Goal: Task Accomplishment & Management: Manage account settings

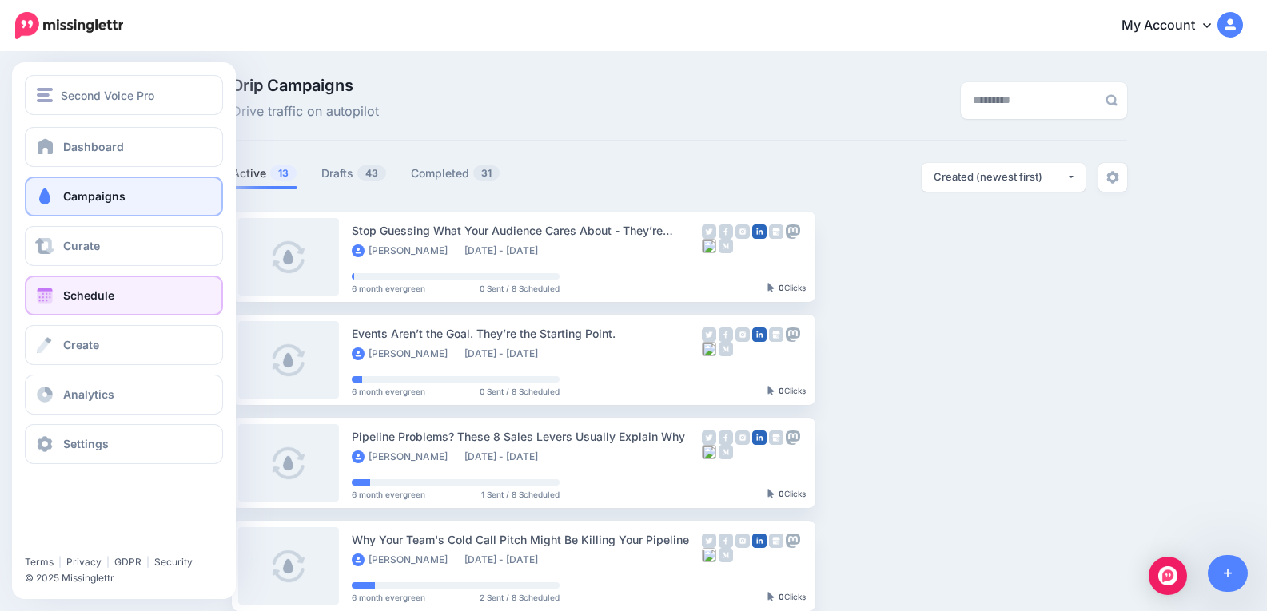
click at [51, 288] on span at bounding box center [44, 296] width 21 height 16
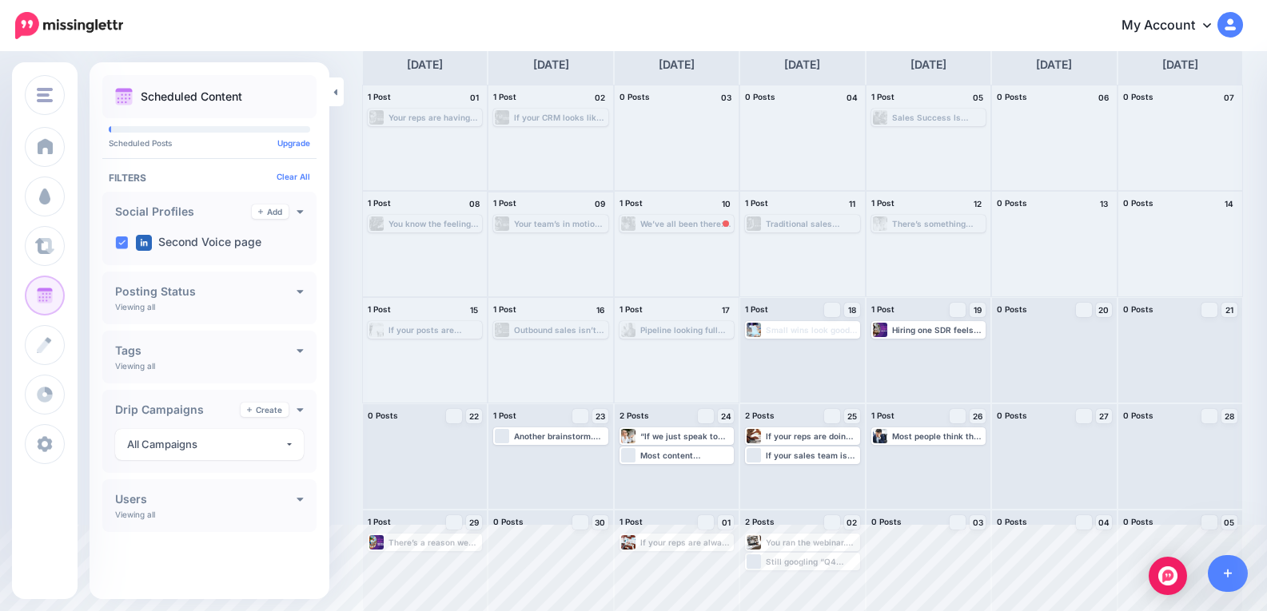
scroll to position [91, 0]
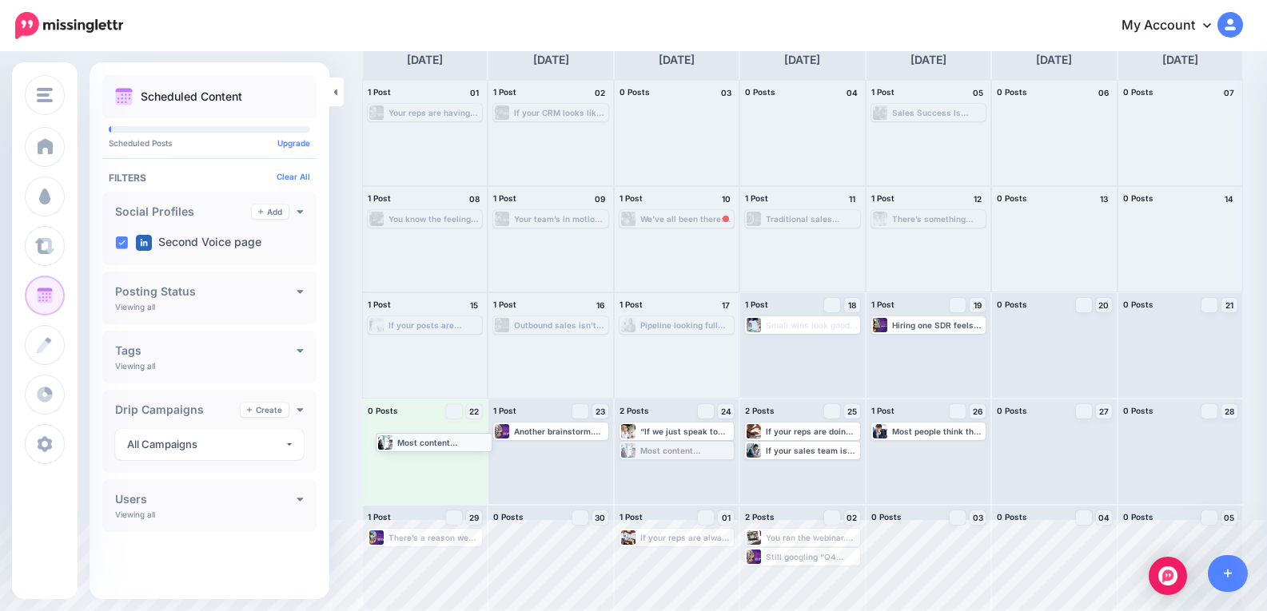
drag, startPoint x: 675, startPoint y: 448, endPoint x: 428, endPoint y: 439, distance: 247.1
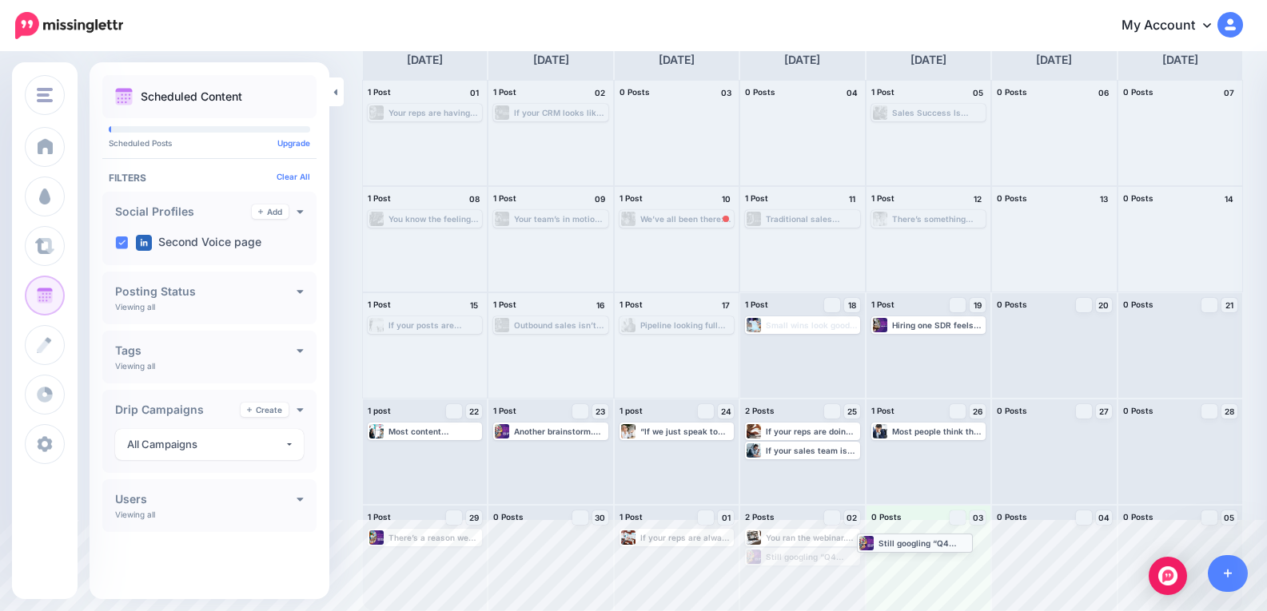
drag, startPoint x: 787, startPoint y: 557, endPoint x: 893, endPoint y: 543, distance: 107.2
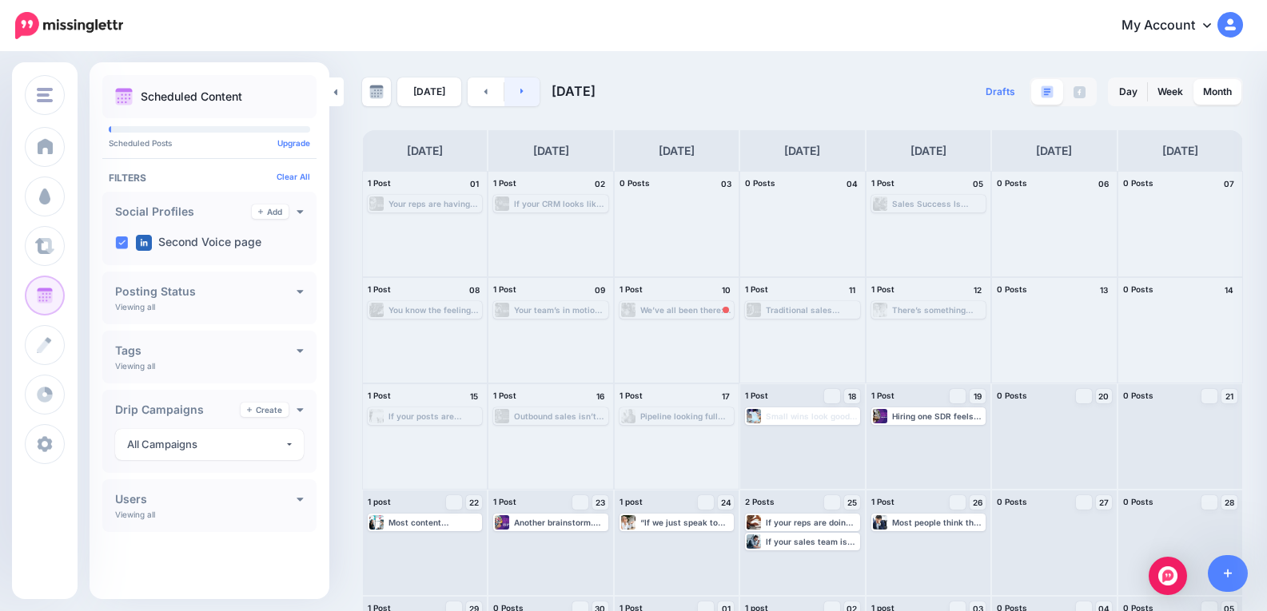
click at [521, 93] on link at bounding box center [522, 92] width 36 height 29
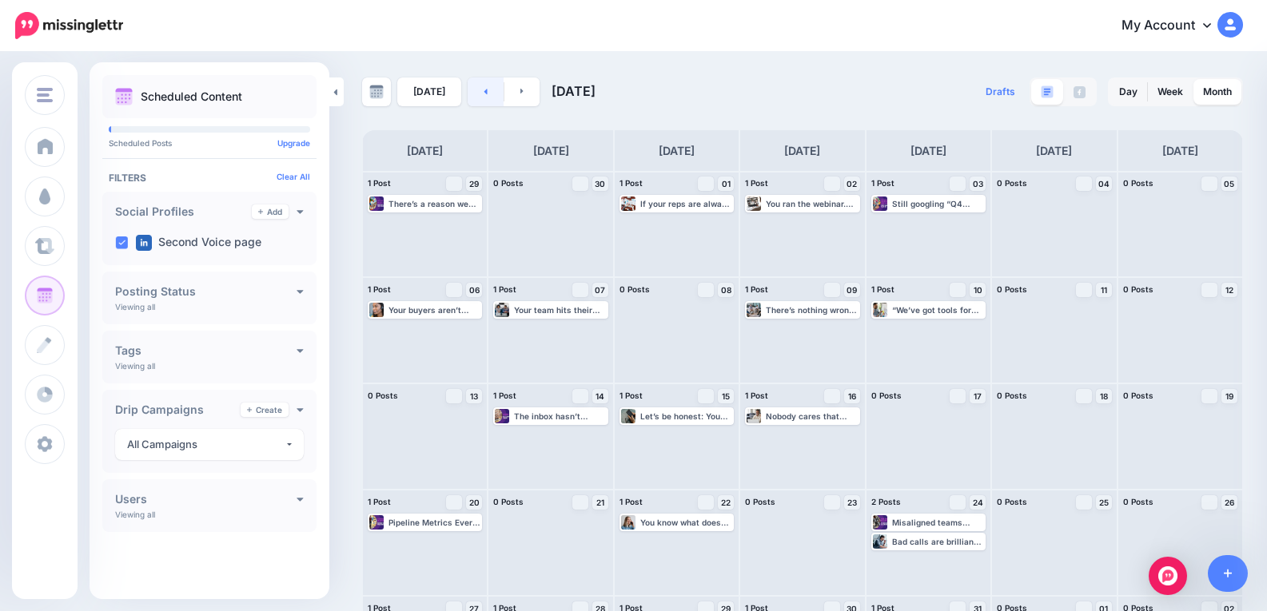
click at [478, 90] on link at bounding box center [485, 92] width 36 height 29
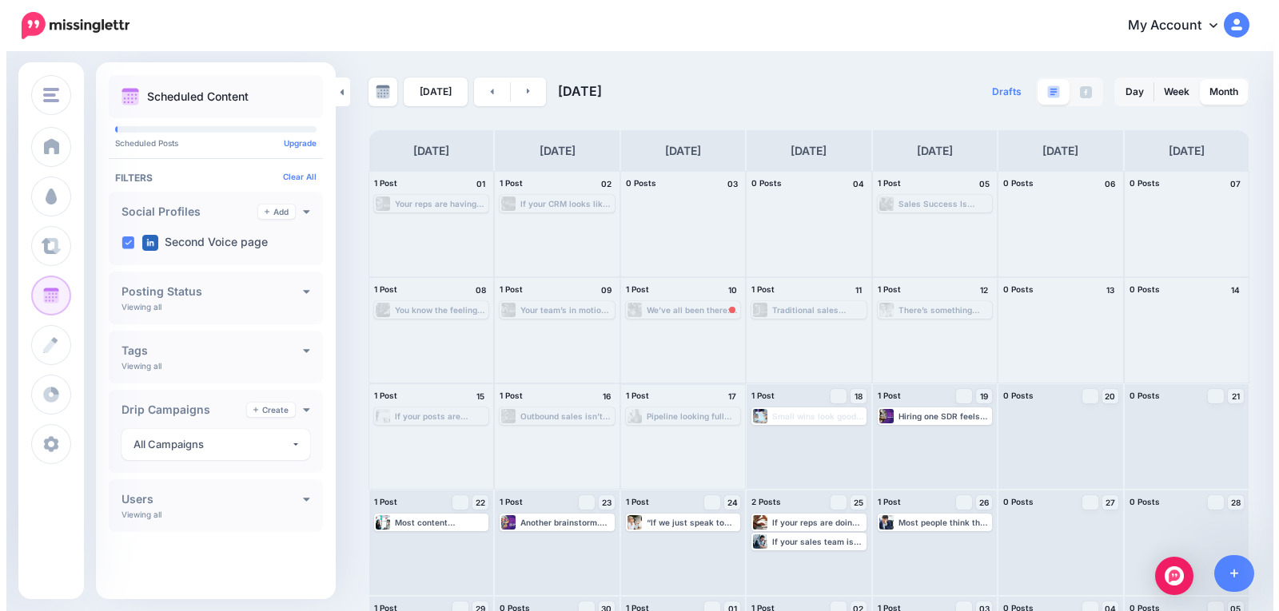
scroll to position [91, 0]
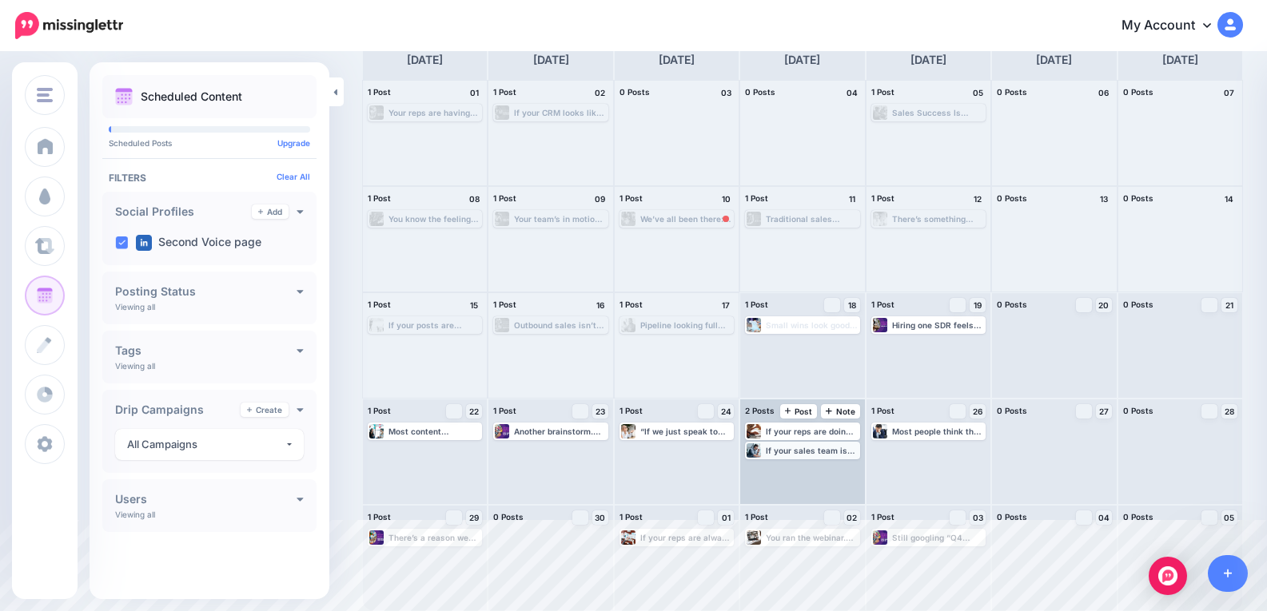
click at [797, 451] on div "If your sales team is rewriting your messaging, you don’t need a new copywriter…" at bounding box center [812, 451] width 92 height 10
click at [825, 471] on img at bounding box center [823, 470] width 8 height 8
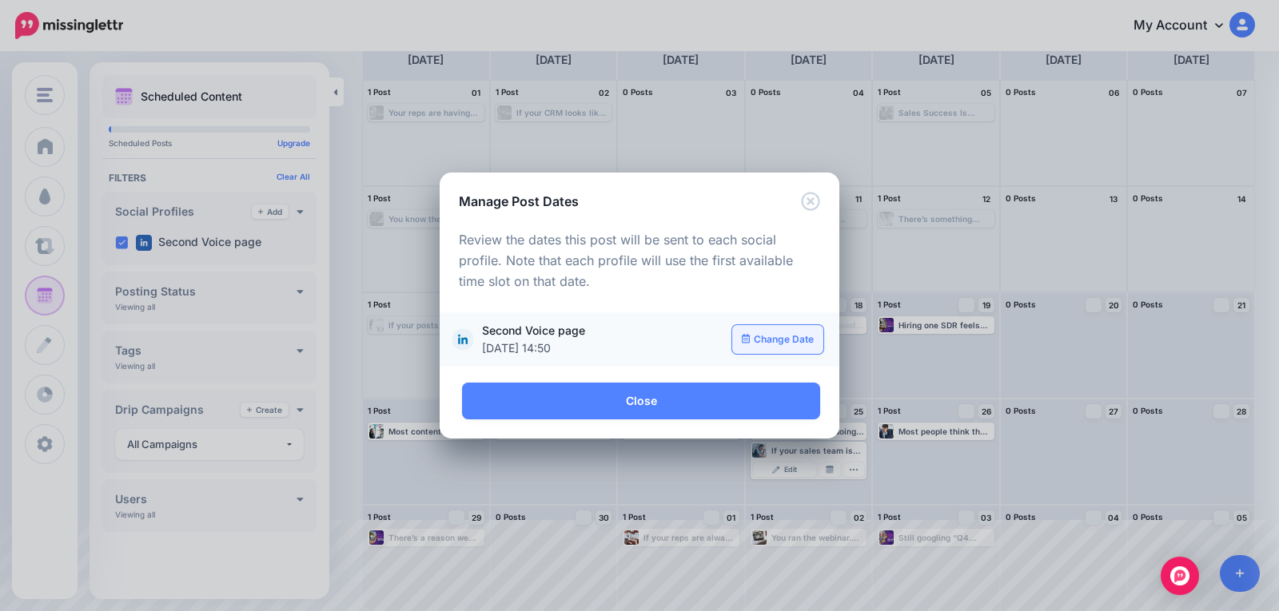
click at [751, 340] on link "Change Date" at bounding box center [778, 339] width 92 height 29
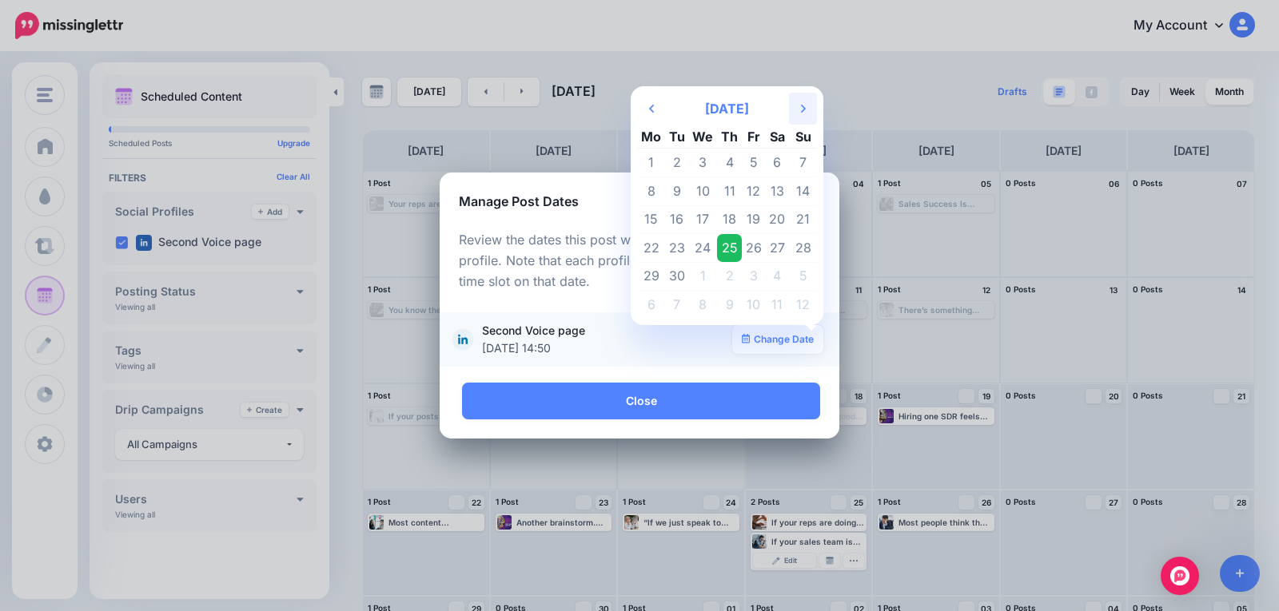
click at [805, 102] on th "Next Month" at bounding box center [803, 109] width 28 height 32
click at [651, 217] on td "13" at bounding box center [651, 219] width 28 height 29
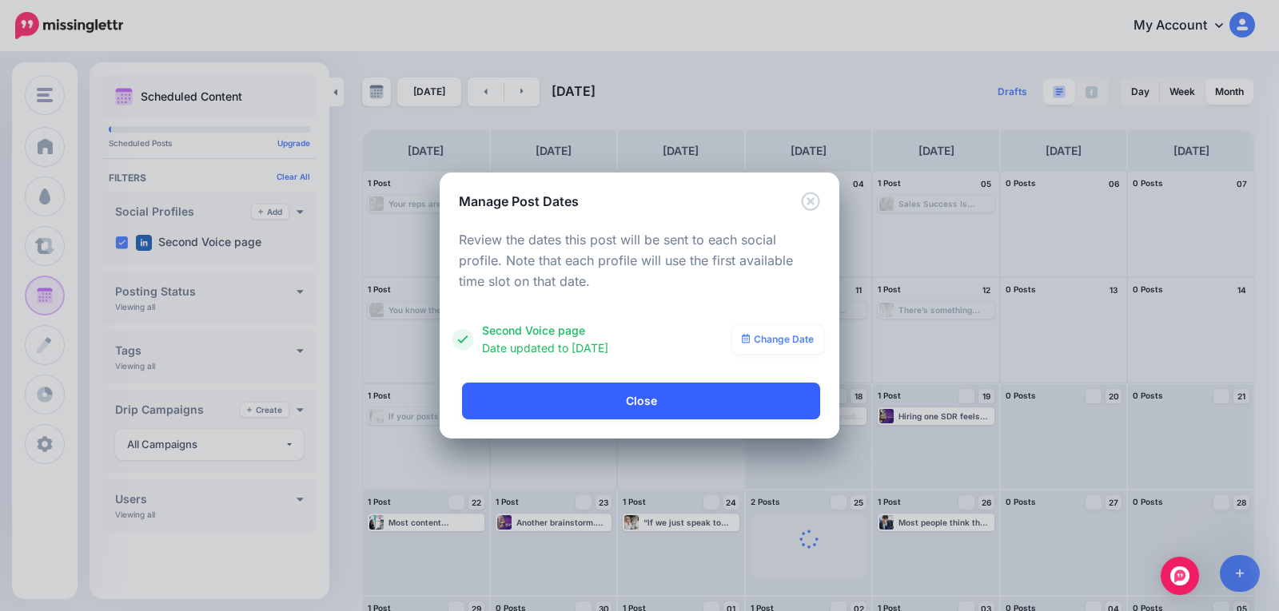
click at [615, 399] on link "Close" at bounding box center [641, 401] width 358 height 37
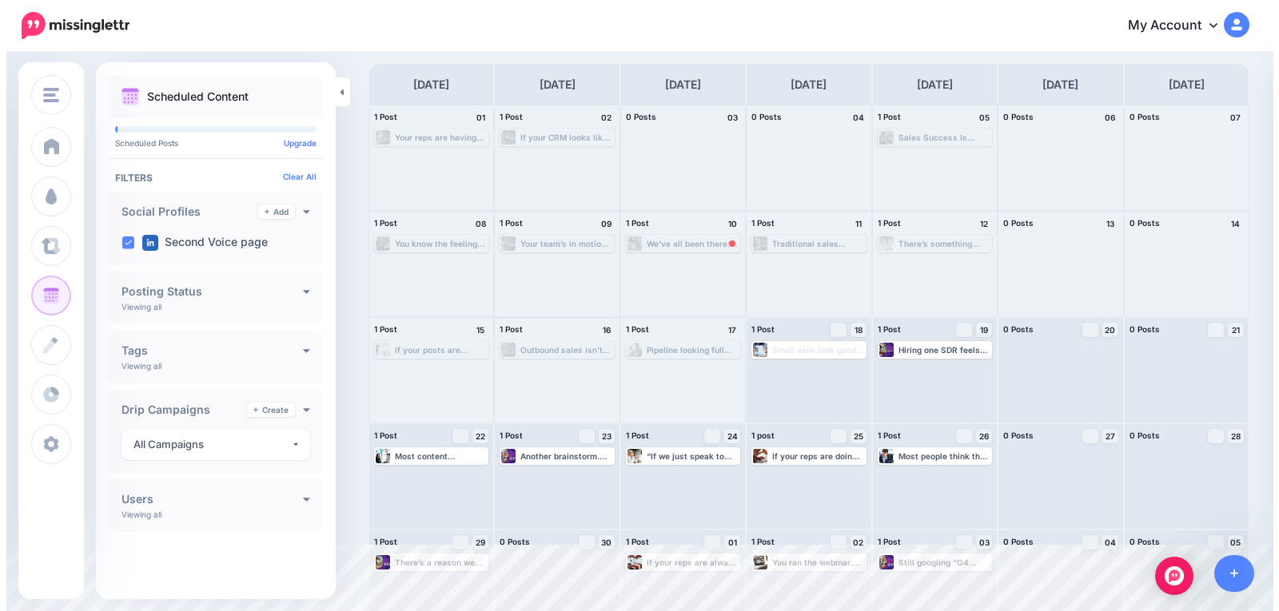
scroll to position [91, 0]
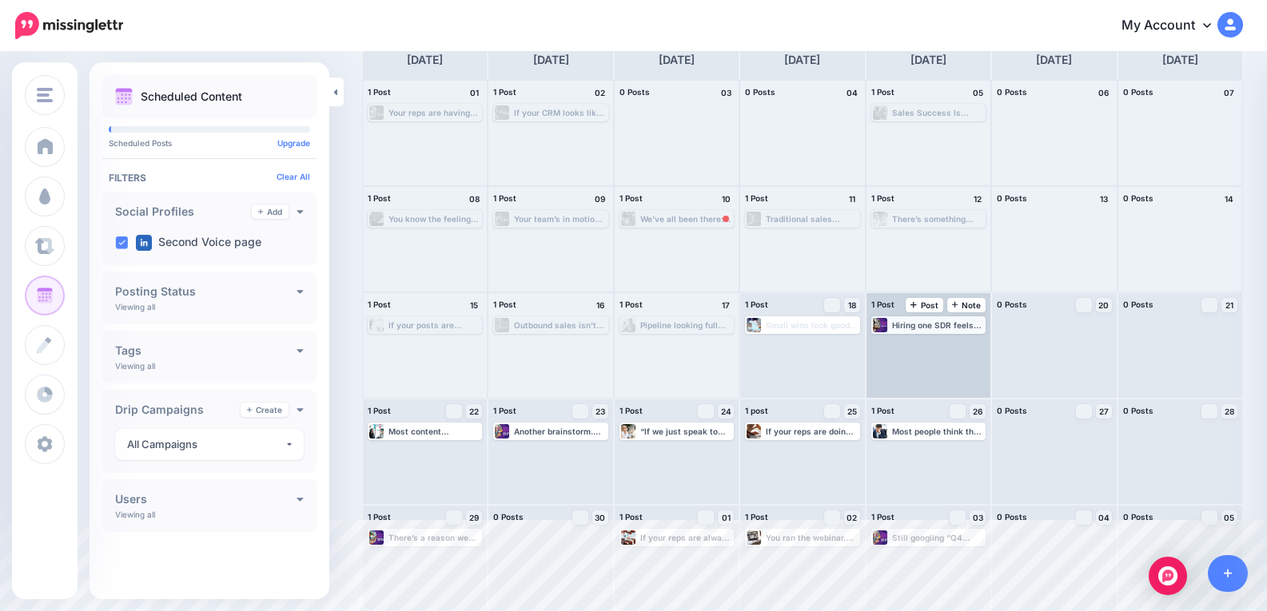
click at [925, 325] on div "Hiring one SDR feels simple enough. Get the job ad out, run some interviews, of…" at bounding box center [938, 325] width 92 height 10
click at [917, 346] on span "Edit" at bounding box center [910, 344] width 13 height 8
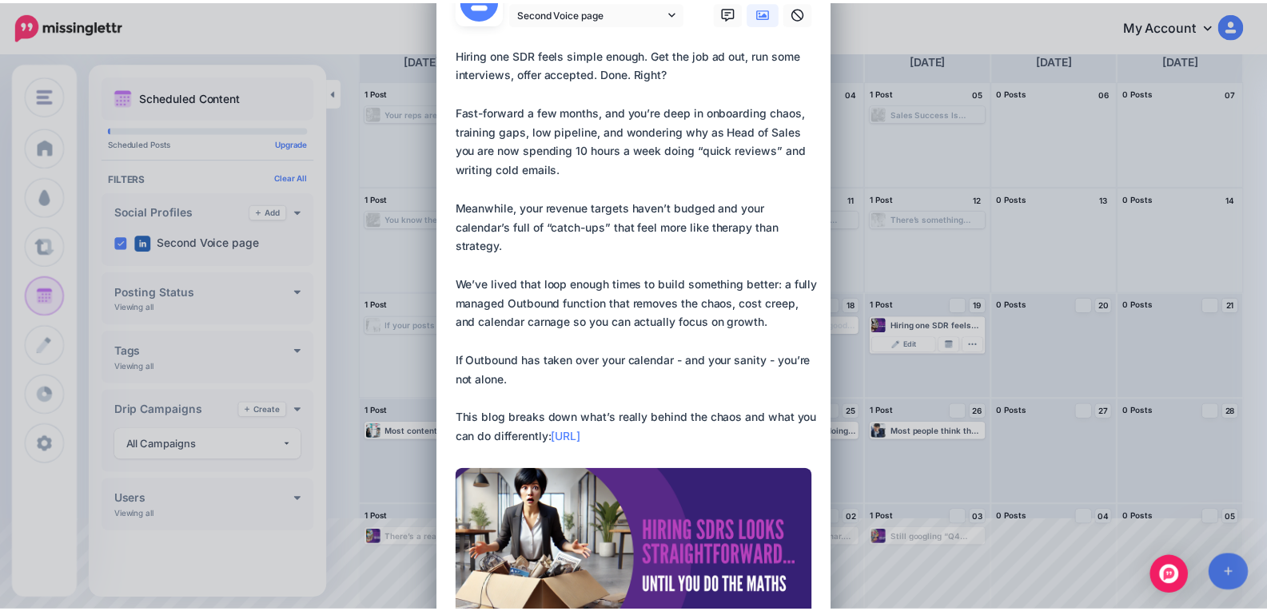
scroll to position [70, 0]
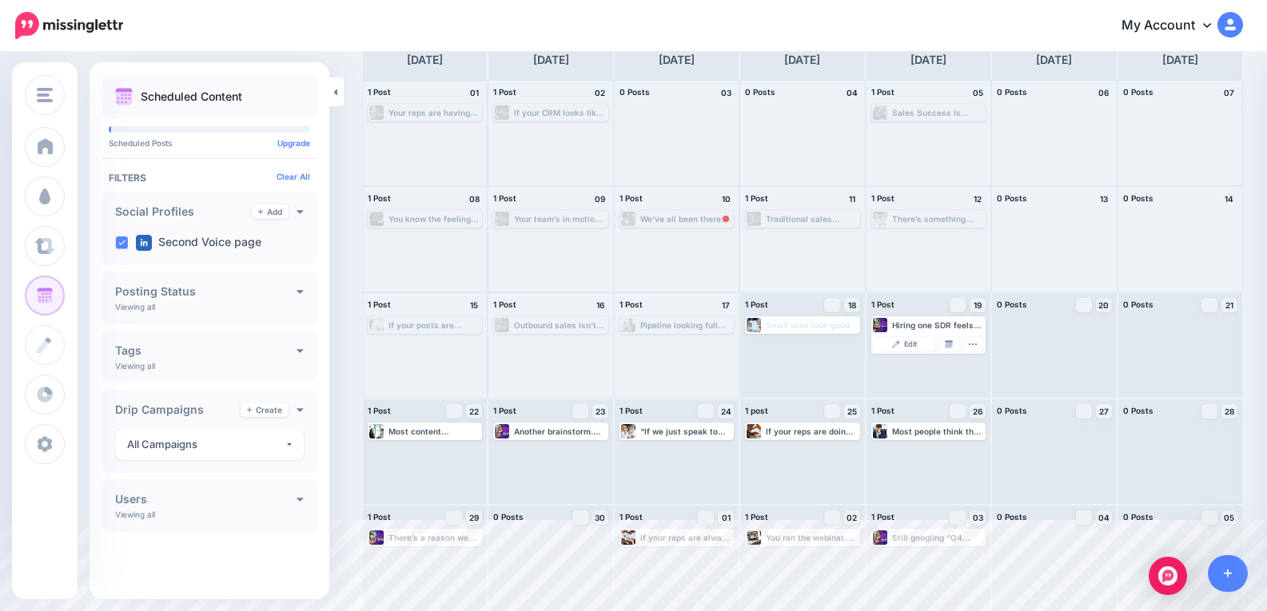
scroll to position [0, 0]
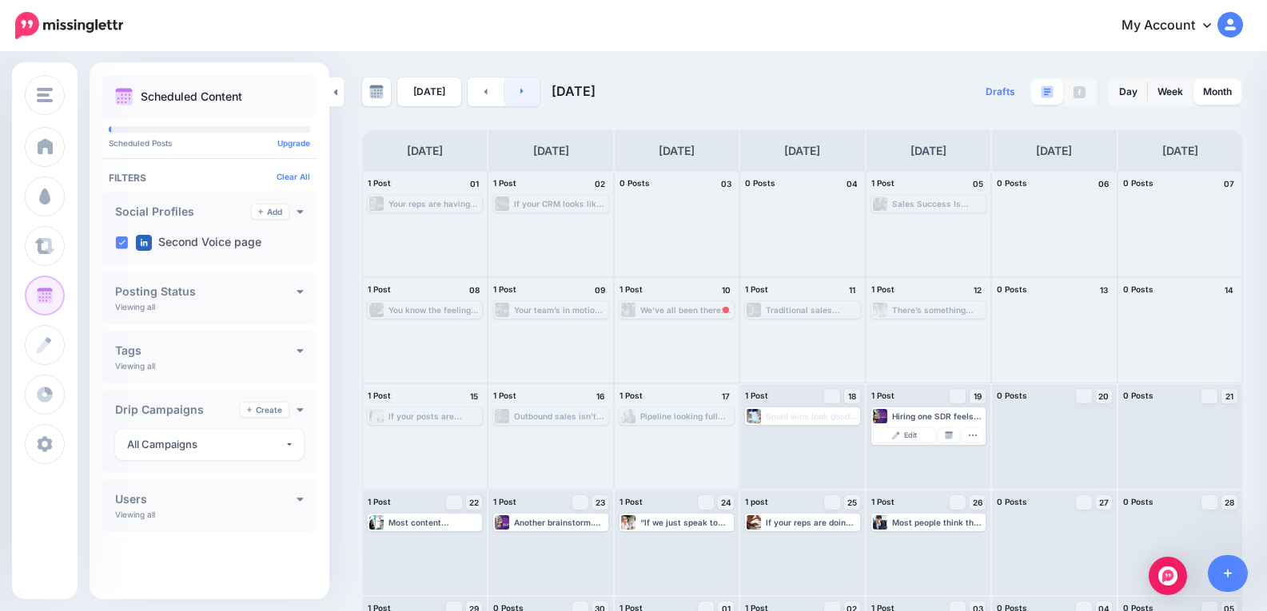
click at [520, 95] on icon at bounding box center [522, 91] width 4 height 10
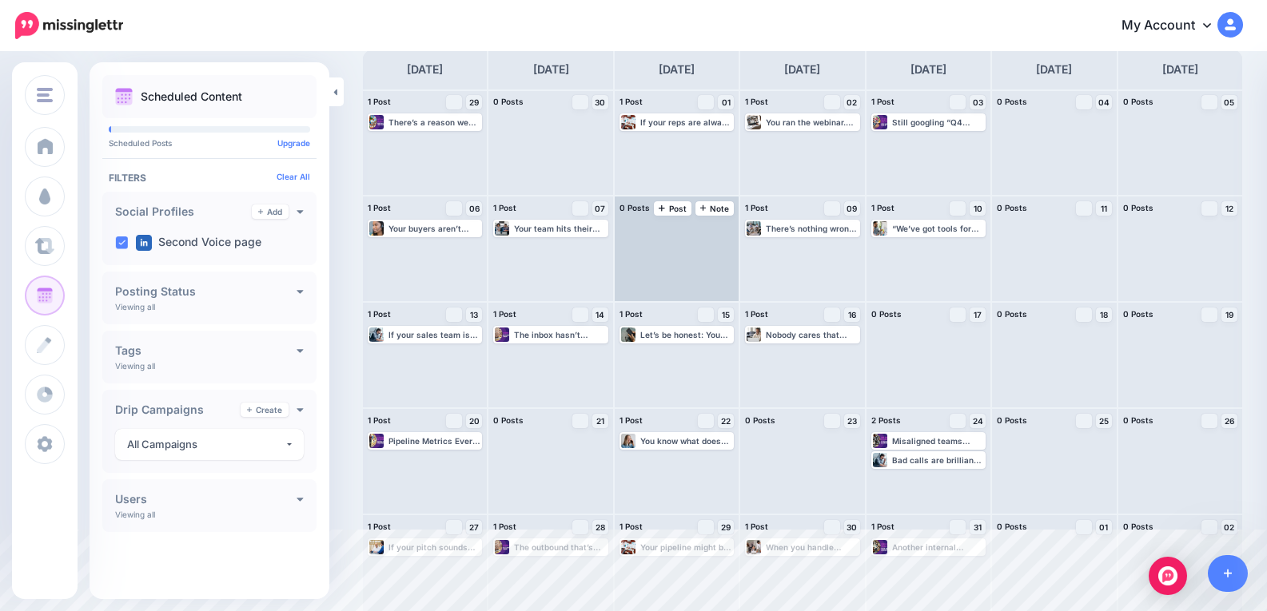
scroll to position [91, 0]
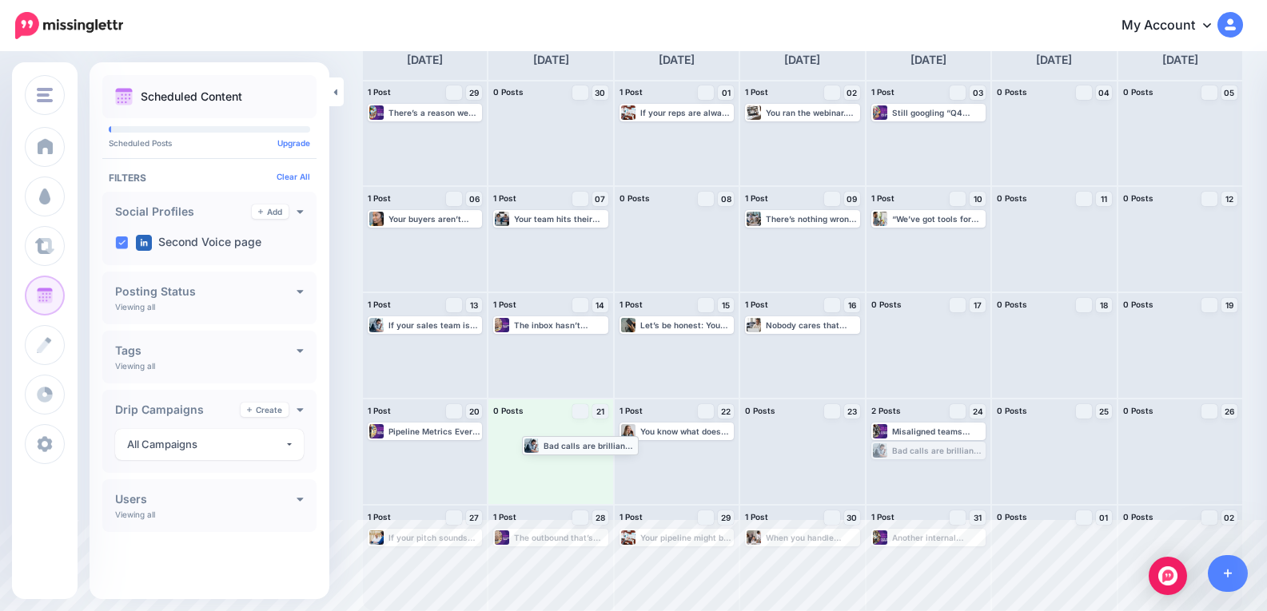
drag, startPoint x: 929, startPoint y: 449, endPoint x: 573, endPoint y: 443, distance: 355.6
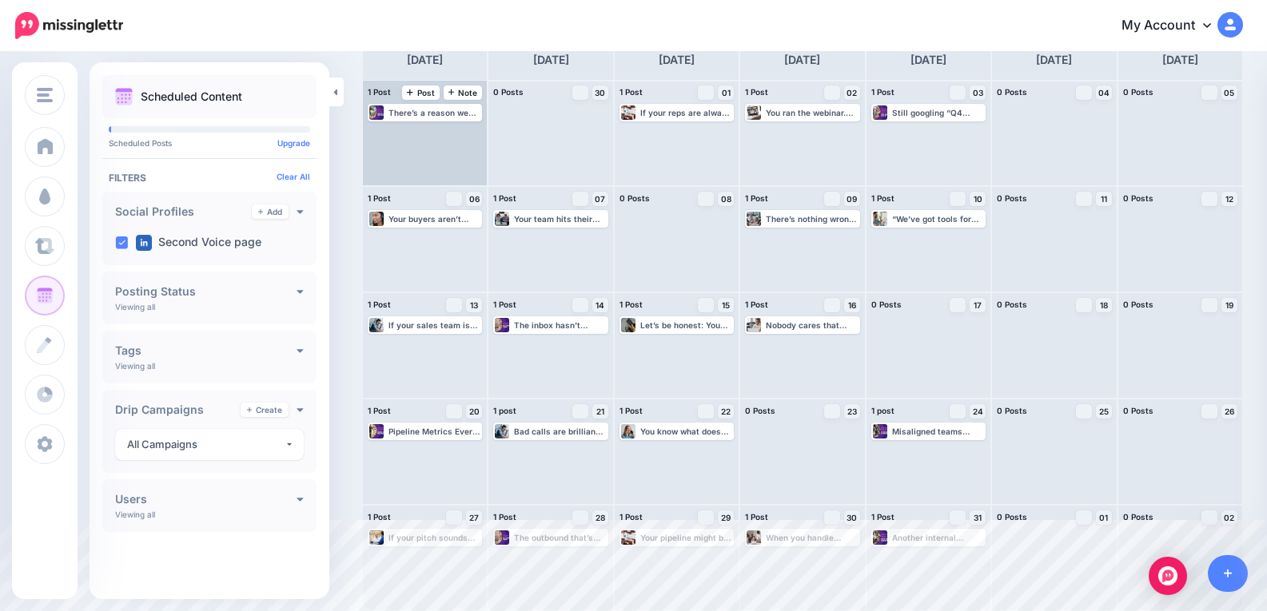
scroll to position [0, 0]
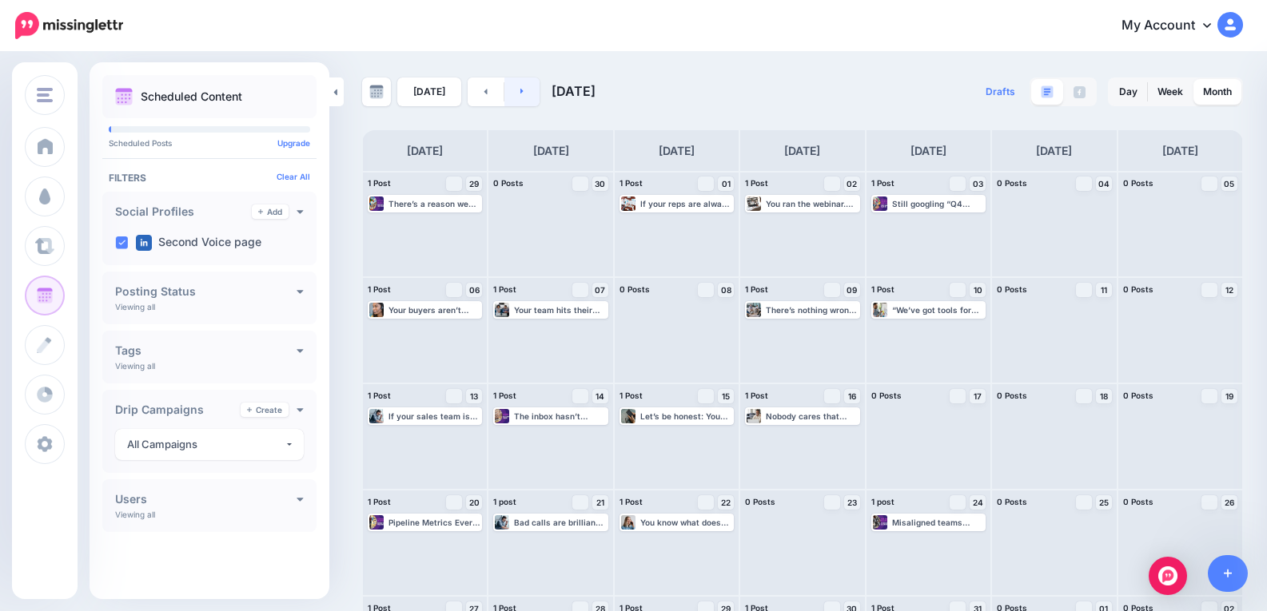
click at [521, 90] on link at bounding box center [522, 92] width 36 height 29
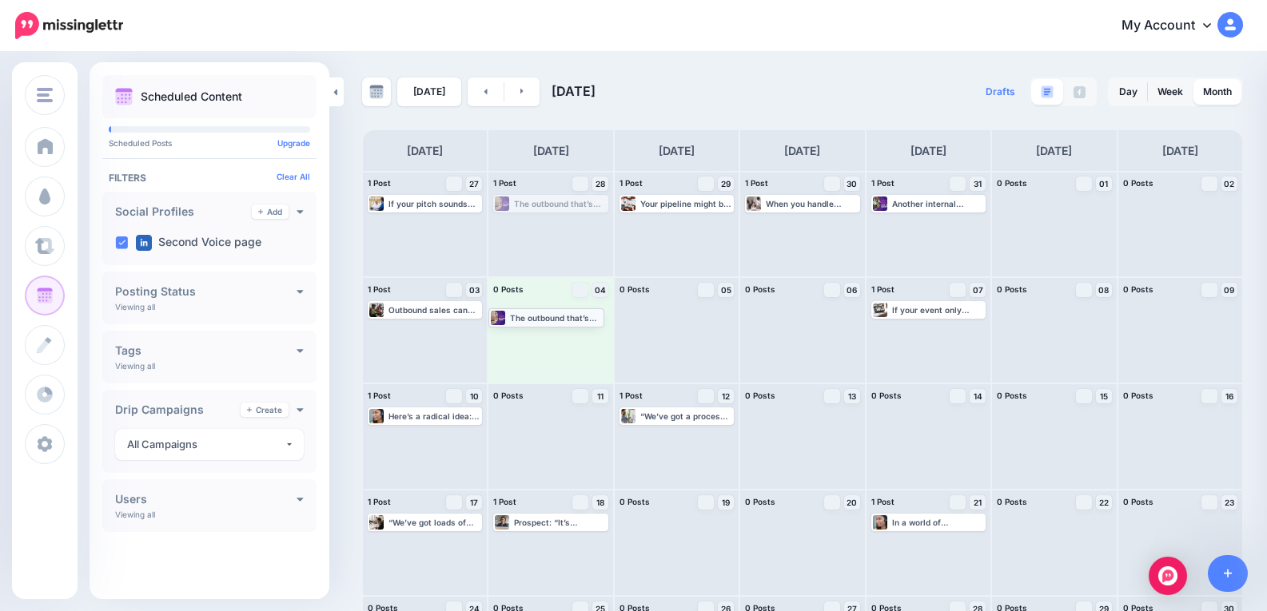
drag, startPoint x: 587, startPoint y: 203, endPoint x: 579, endPoint y: 316, distance: 113.7
click at [493, 102] on link at bounding box center [485, 92] width 36 height 29
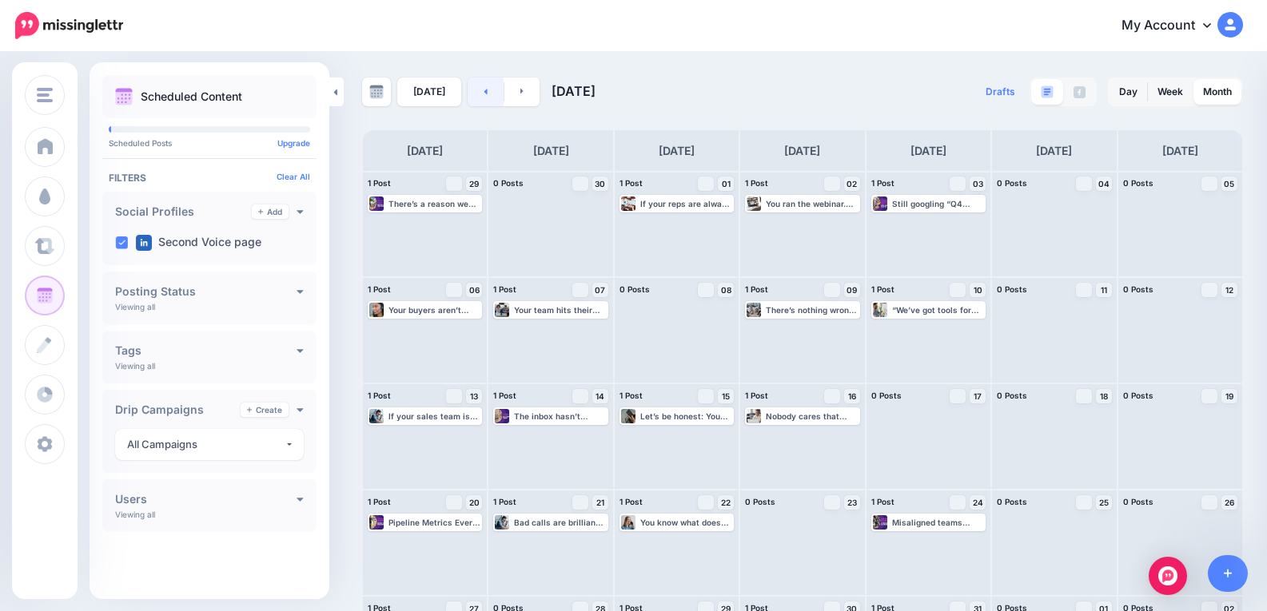
click at [480, 97] on link at bounding box center [485, 92] width 36 height 29
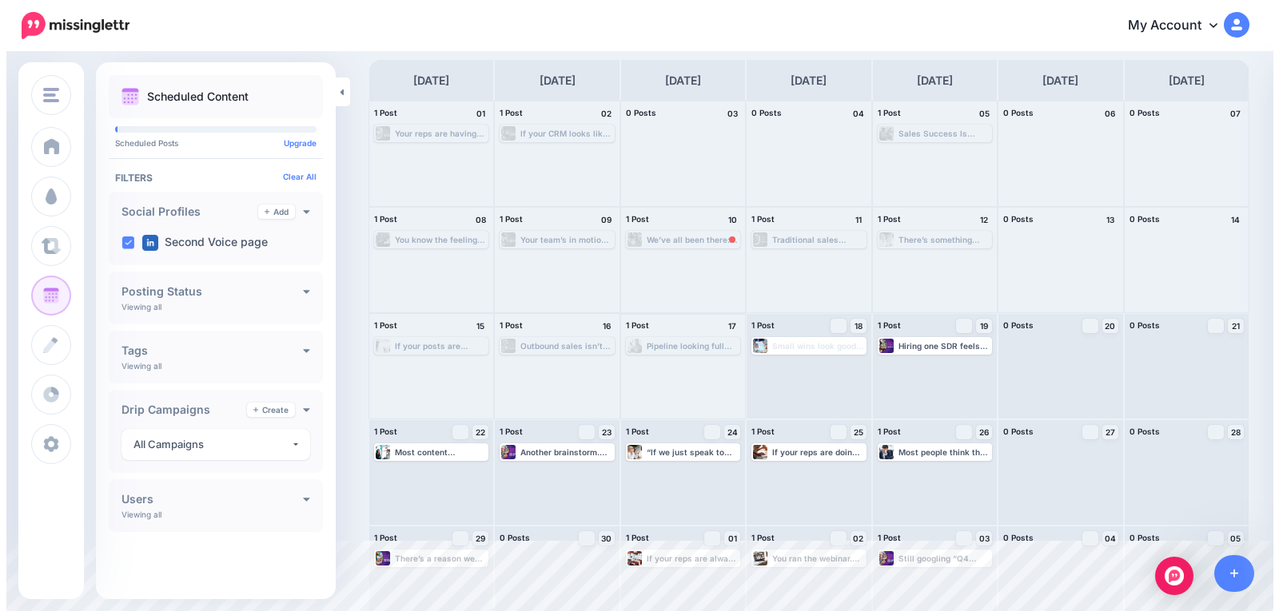
scroll to position [91, 0]
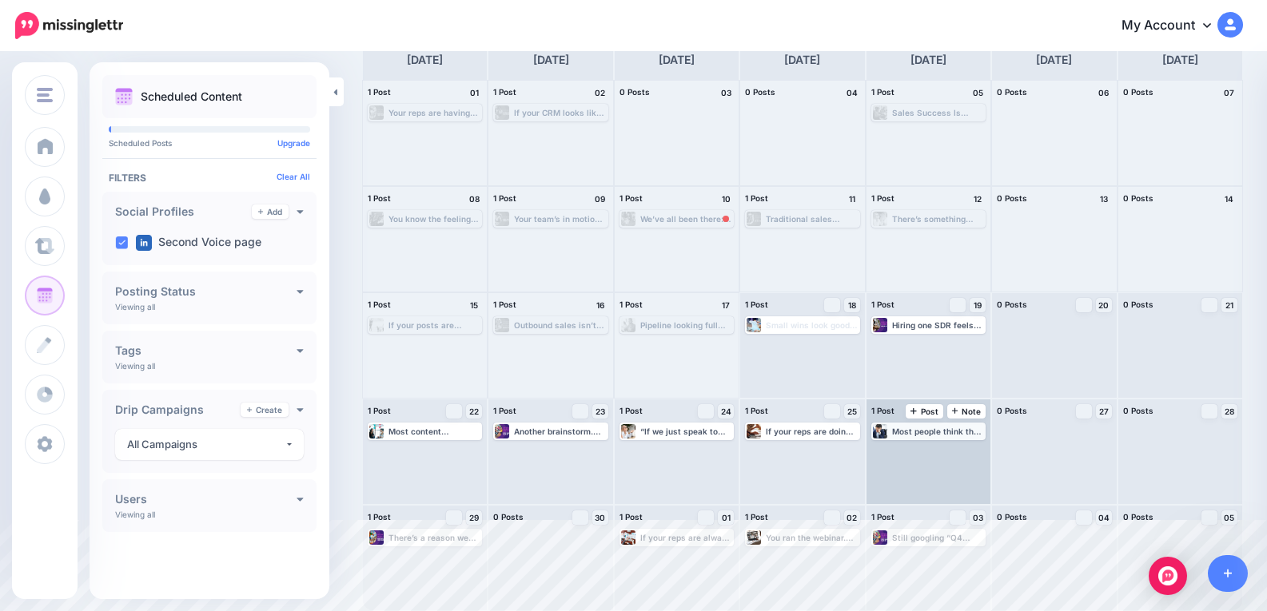
click at [925, 433] on div "Most people think the cost of attrition is about hiring again. But the real cos…" at bounding box center [938, 432] width 92 height 10
click at [925, 451] on link "Edit" at bounding box center [904, 450] width 62 height 14
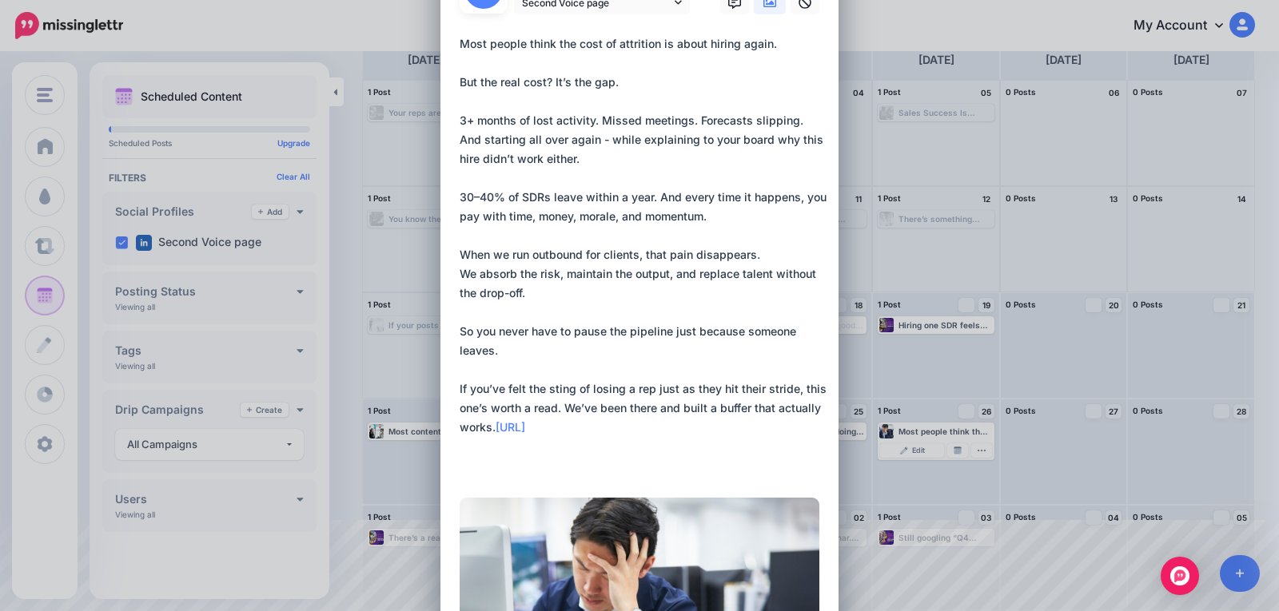
scroll to position [77, 0]
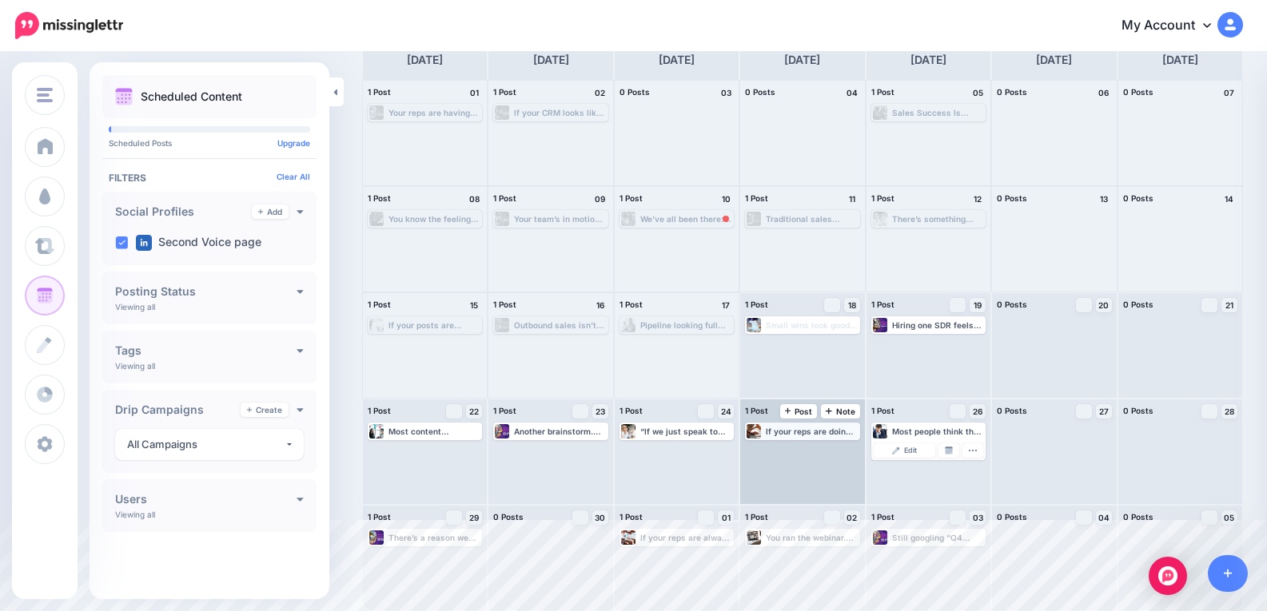
click at [793, 435] on div "If your reps are doing the calls but not the closes - you’ve got a leak. And it…" at bounding box center [812, 432] width 92 height 10
click at [790, 448] on span "Edit" at bounding box center [784, 451] width 13 height 8
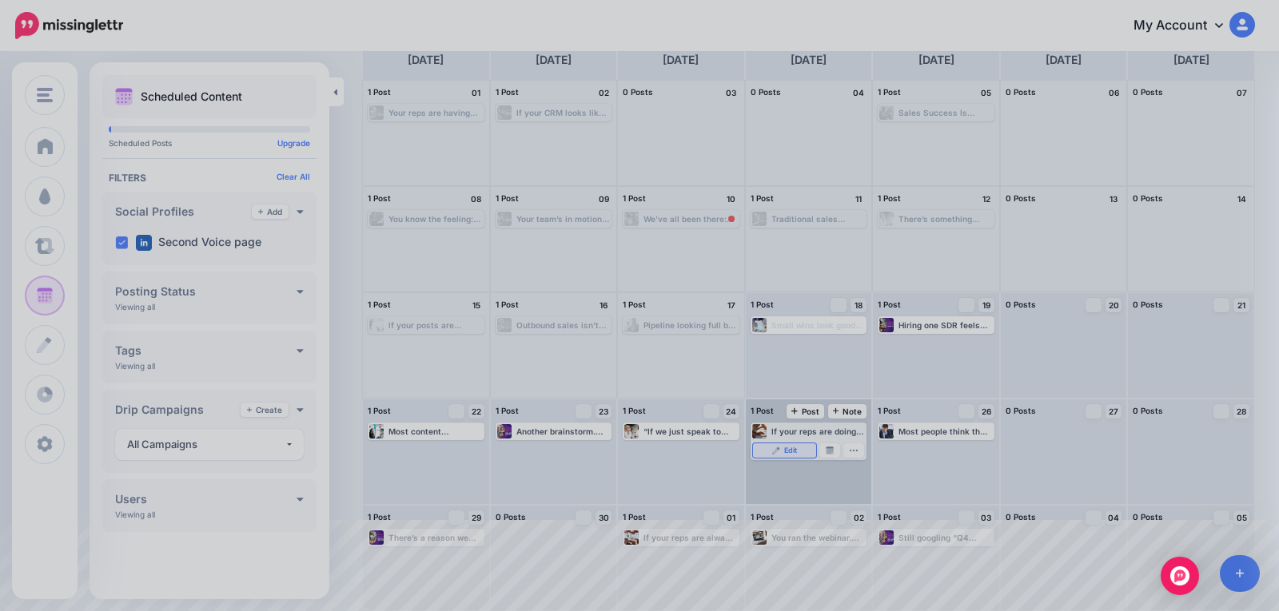
scroll to position [0, 0]
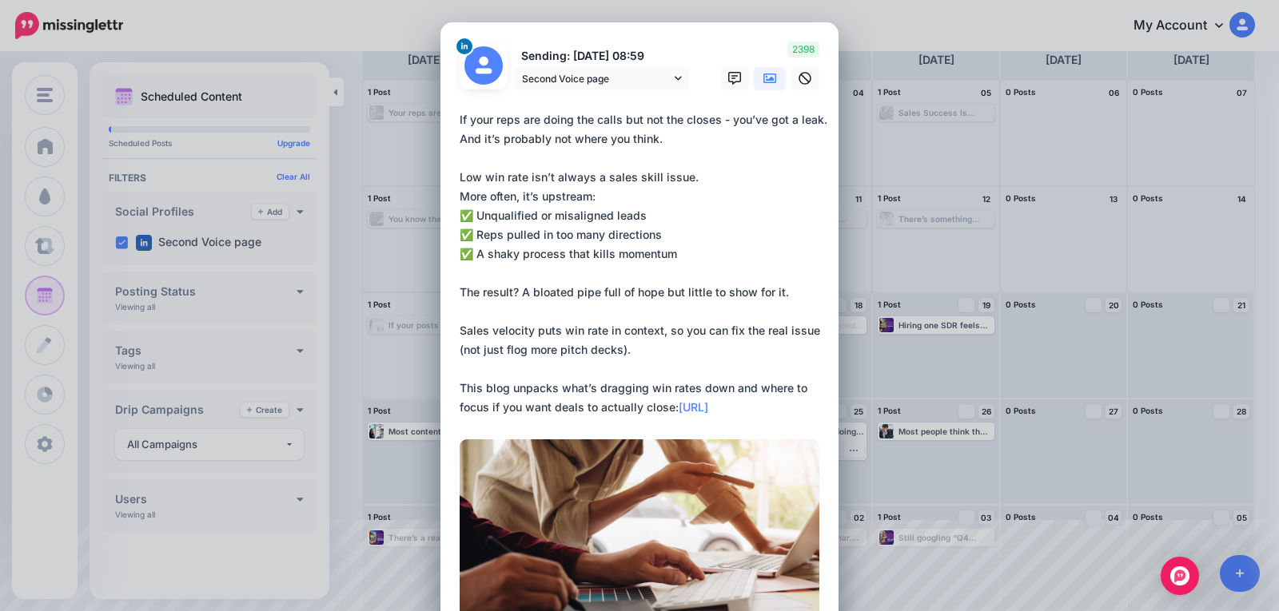
click at [702, 281] on textarea "**********" at bounding box center [643, 263] width 368 height 307
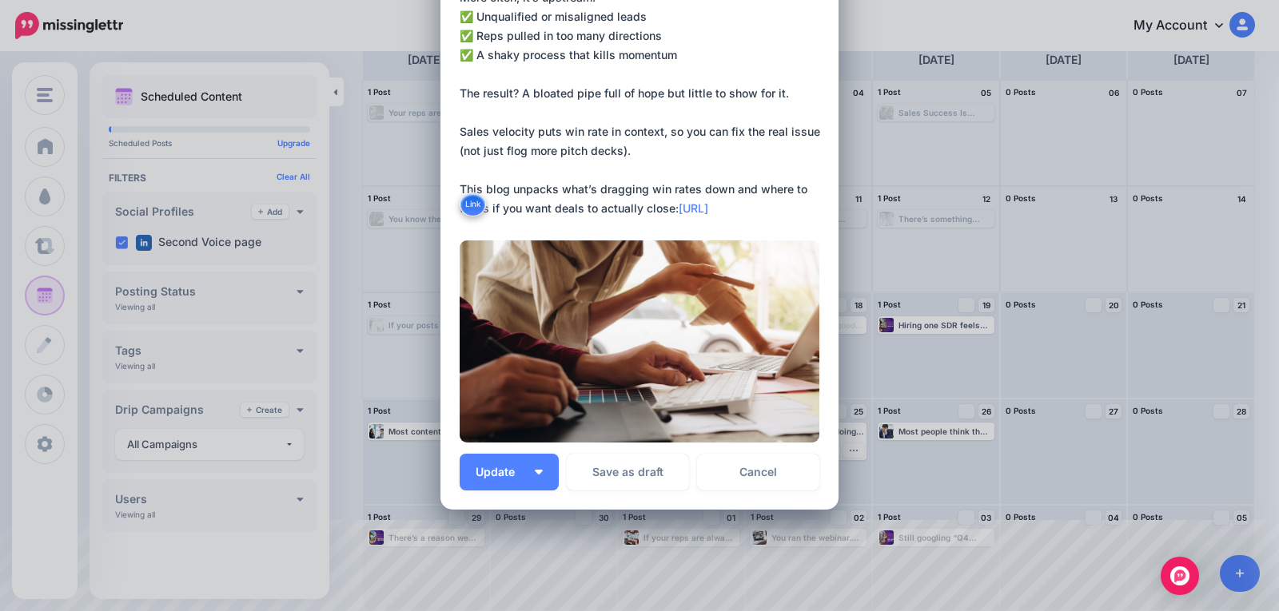
scroll to position [202, 0]
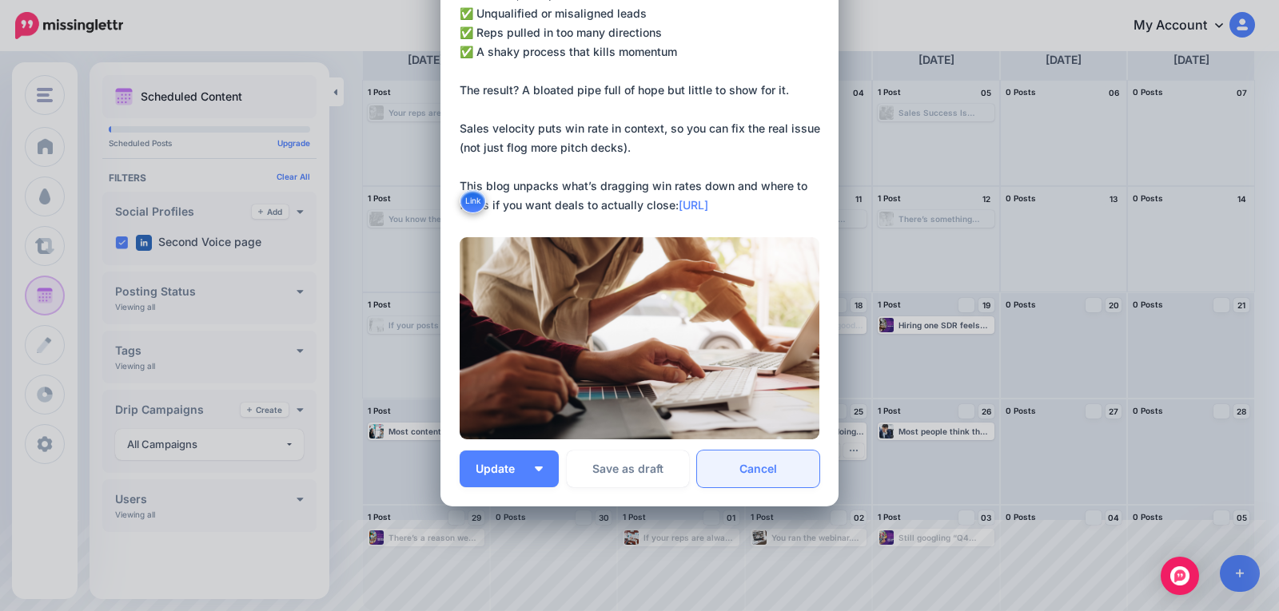
click at [731, 474] on link "Cancel" at bounding box center [758, 469] width 122 height 37
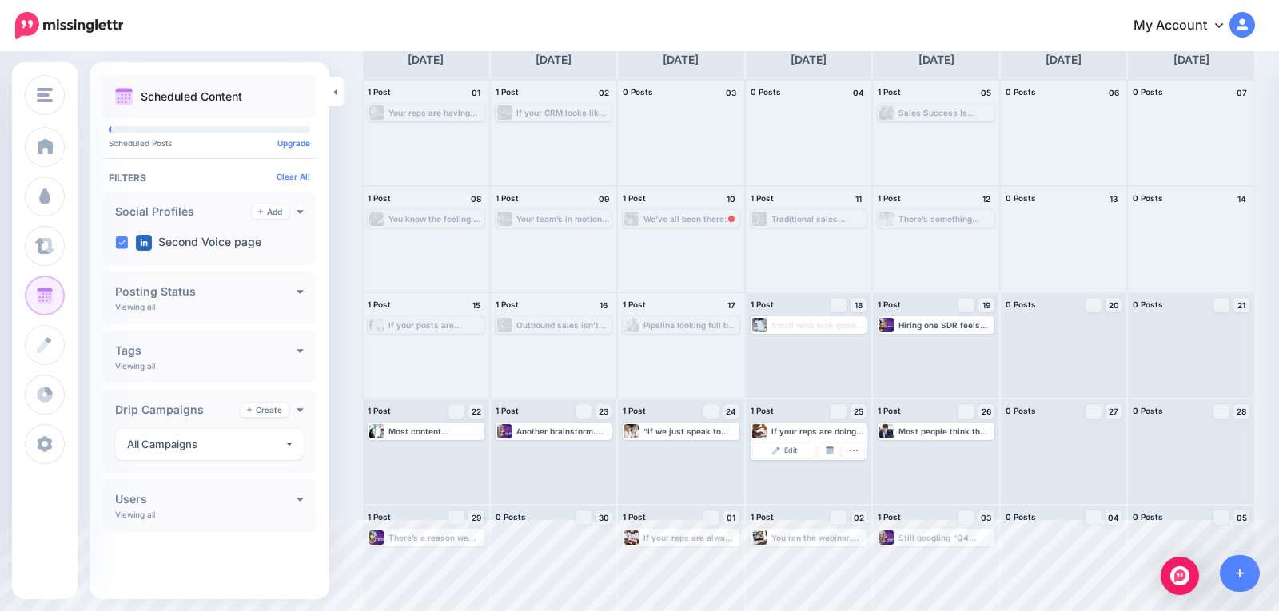
scroll to position [0, 0]
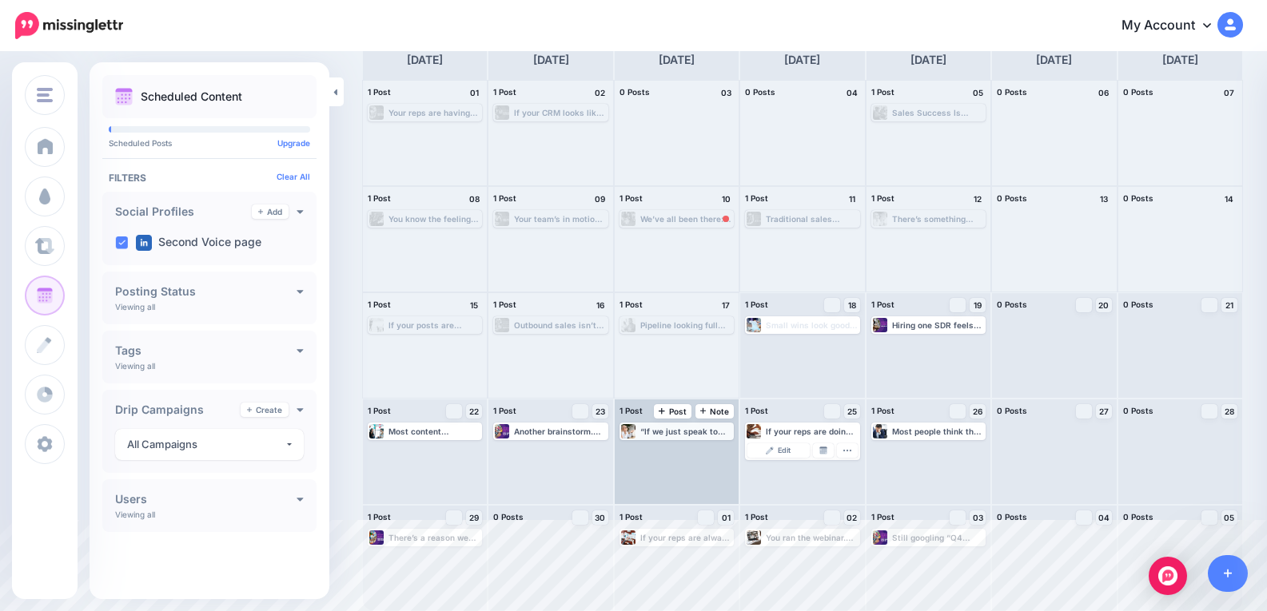
click at [683, 433] on div "“If we just speak to more people, something will land...” Famous last words of …" at bounding box center [686, 432] width 92 height 10
click at [663, 449] on span "Edit" at bounding box center [658, 451] width 13 height 8
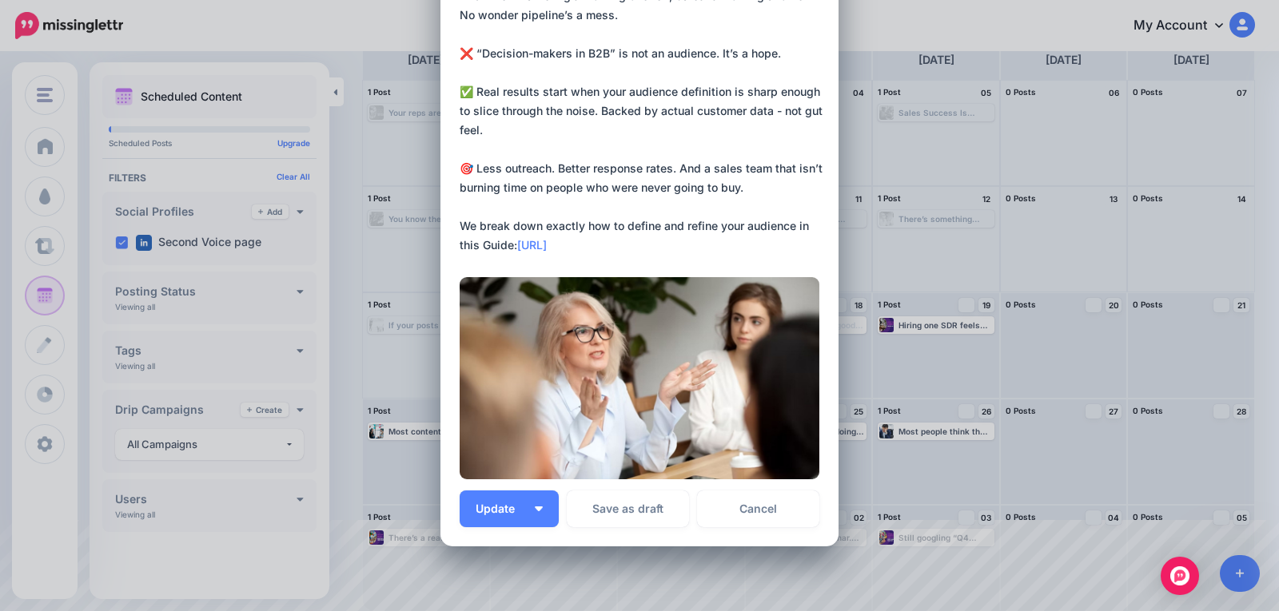
scroll to position [424, 0]
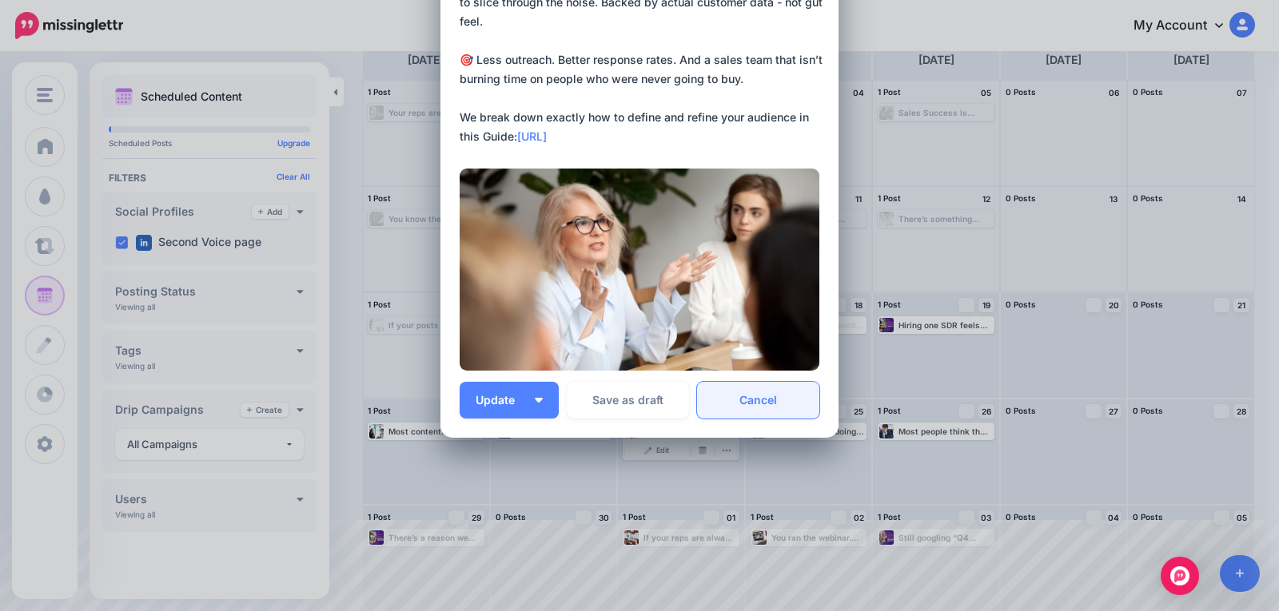
click at [742, 404] on link "Cancel" at bounding box center [758, 400] width 122 height 37
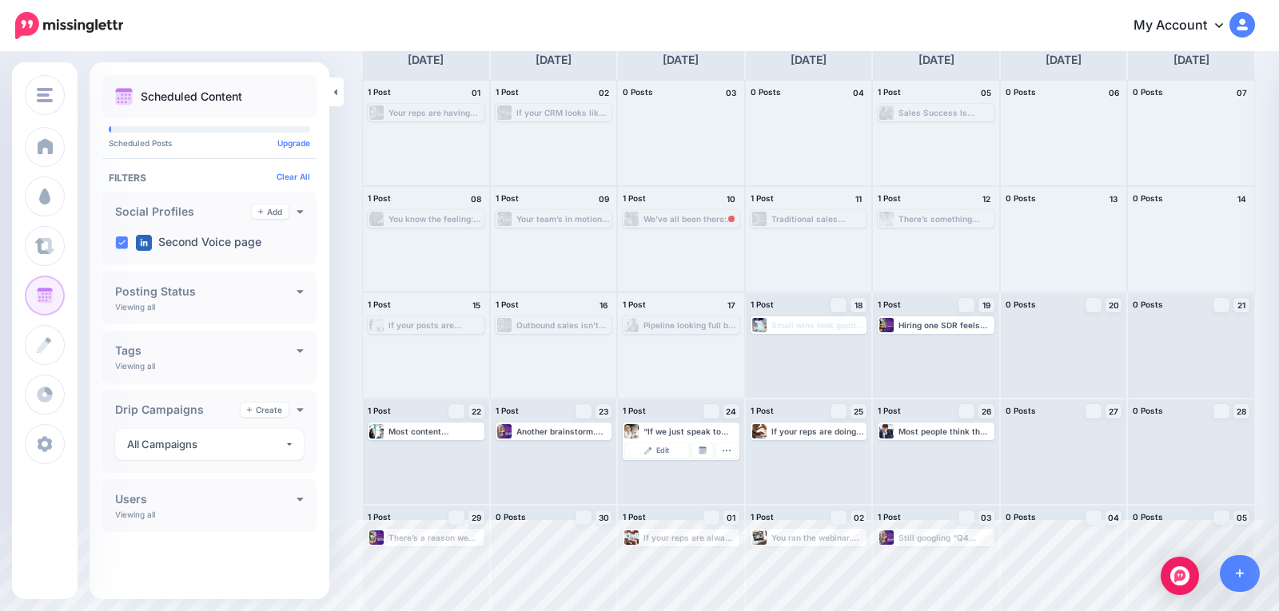
scroll to position [0, 0]
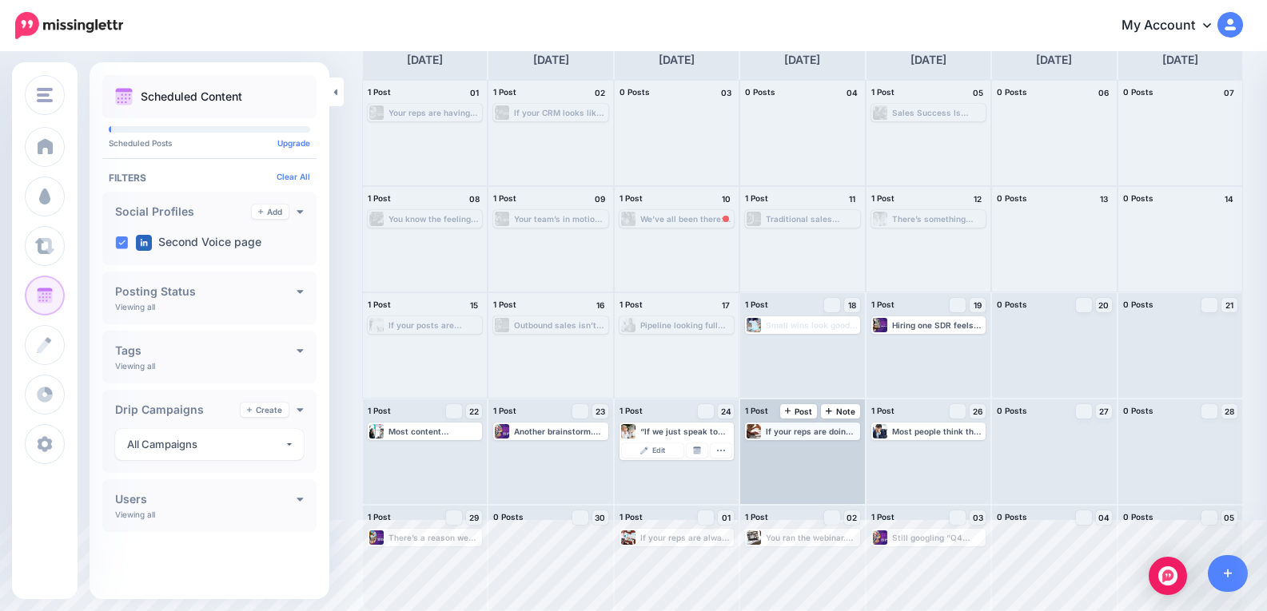
click at [809, 435] on div "If your reps are doing the calls but not the closes - you’ve got a leak. And it…" at bounding box center [812, 432] width 92 height 10
click at [825, 450] on link "Manage Dates" at bounding box center [823, 450] width 21 height 14
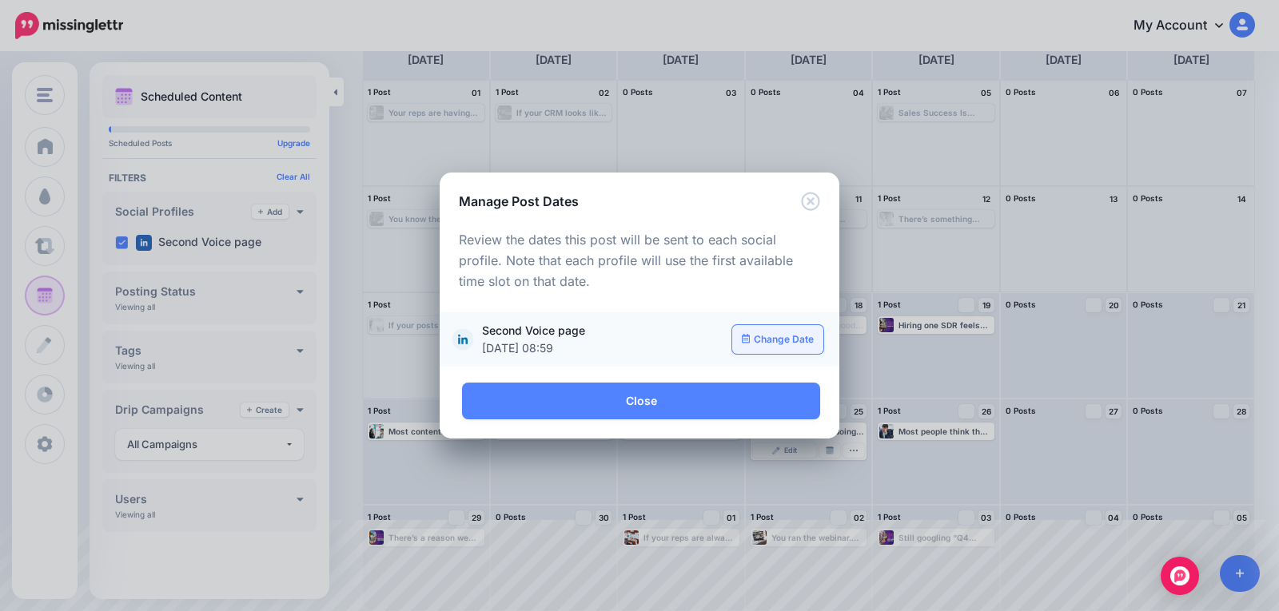
click at [759, 338] on link "Change Date" at bounding box center [778, 339] width 92 height 29
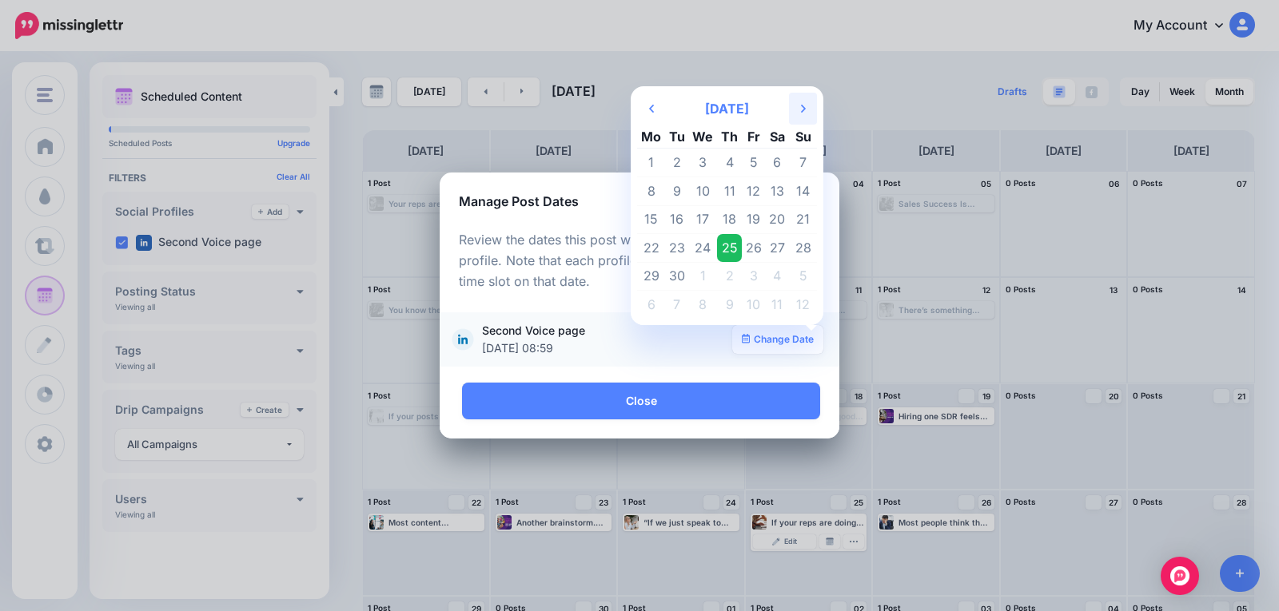
click at [801, 110] on icon "Next Month" at bounding box center [803, 108] width 5 height 13
click at [758, 215] on td "14" at bounding box center [754, 219] width 24 height 29
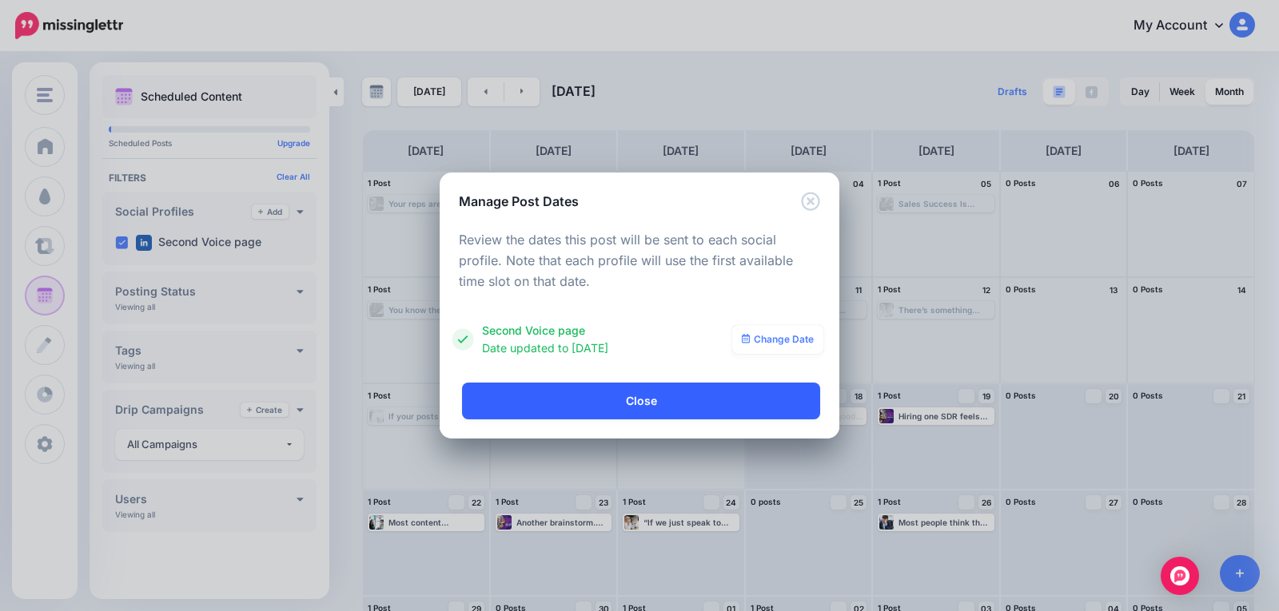
click at [694, 403] on link "Close" at bounding box center [641, 401] width 358 height 37
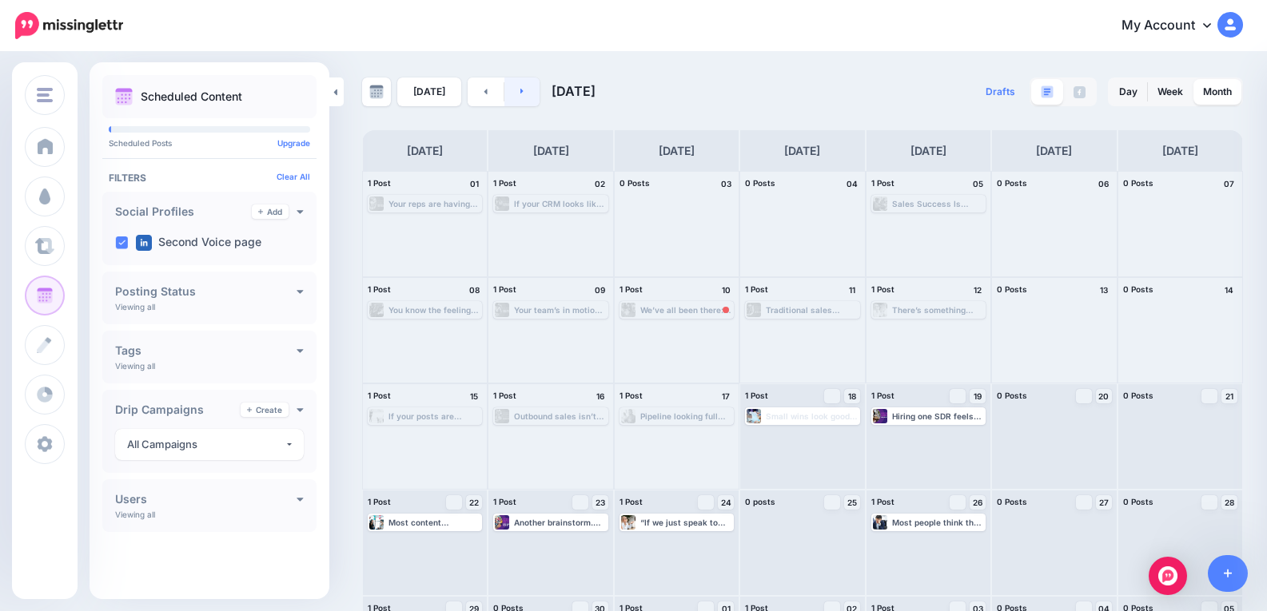
click at [521, 95] on link at bounding box center [522, 92] width 36 height 29
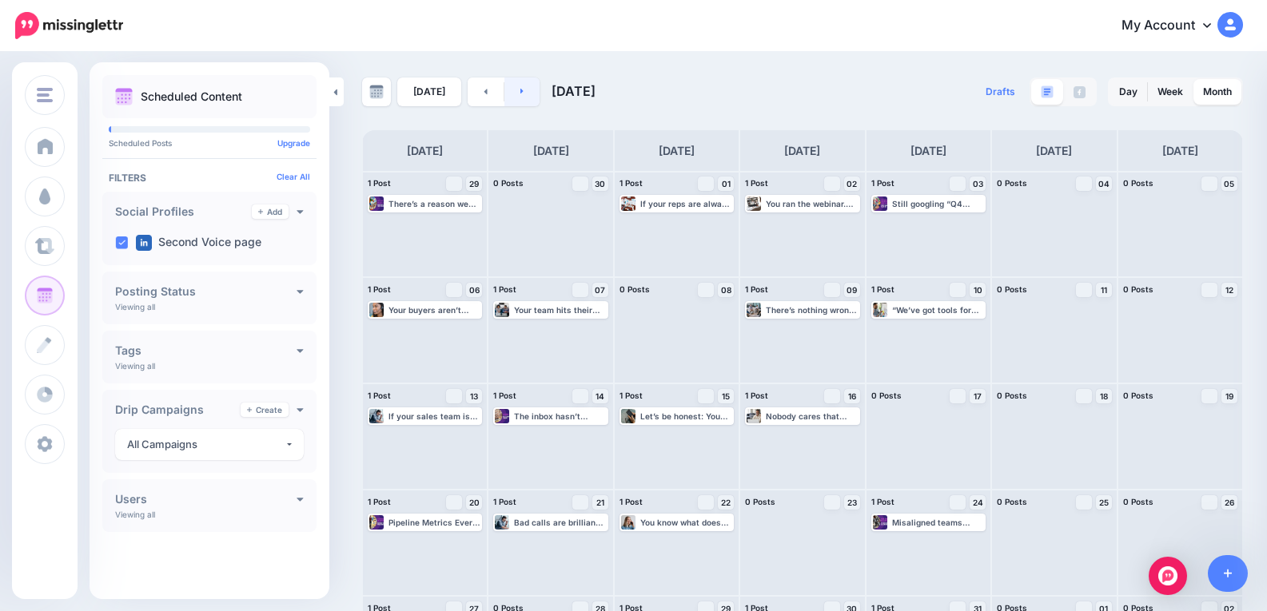
click at [520, 78] on link at bounding box center [522, 92] width 36 height 29
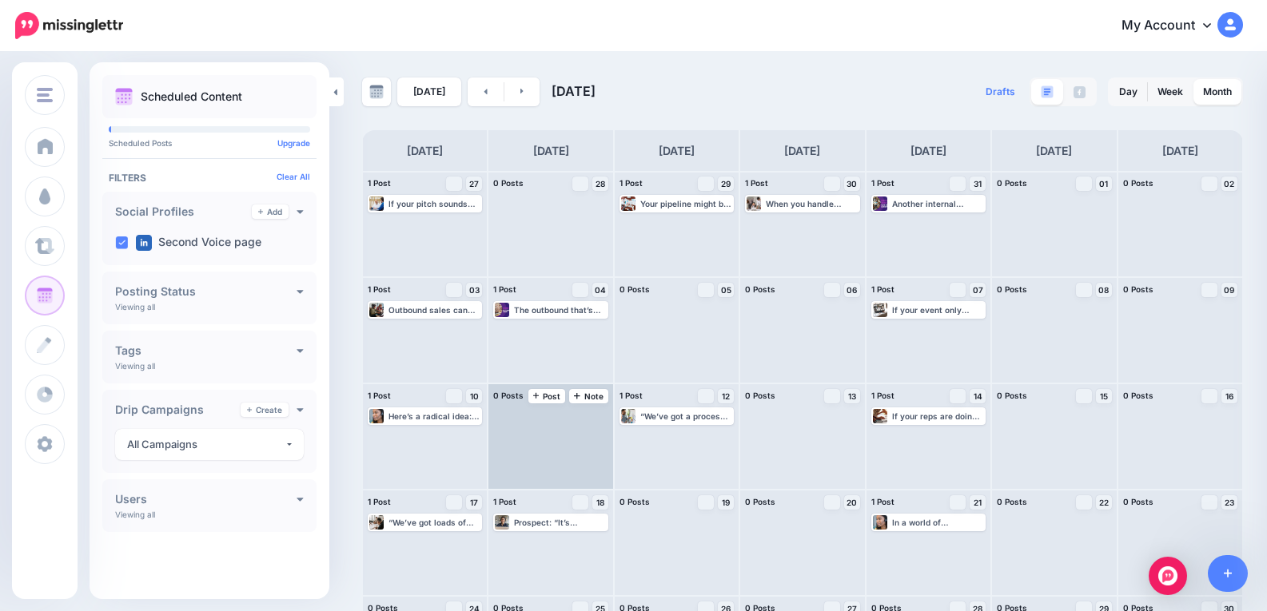
scroll to position [91, 0]
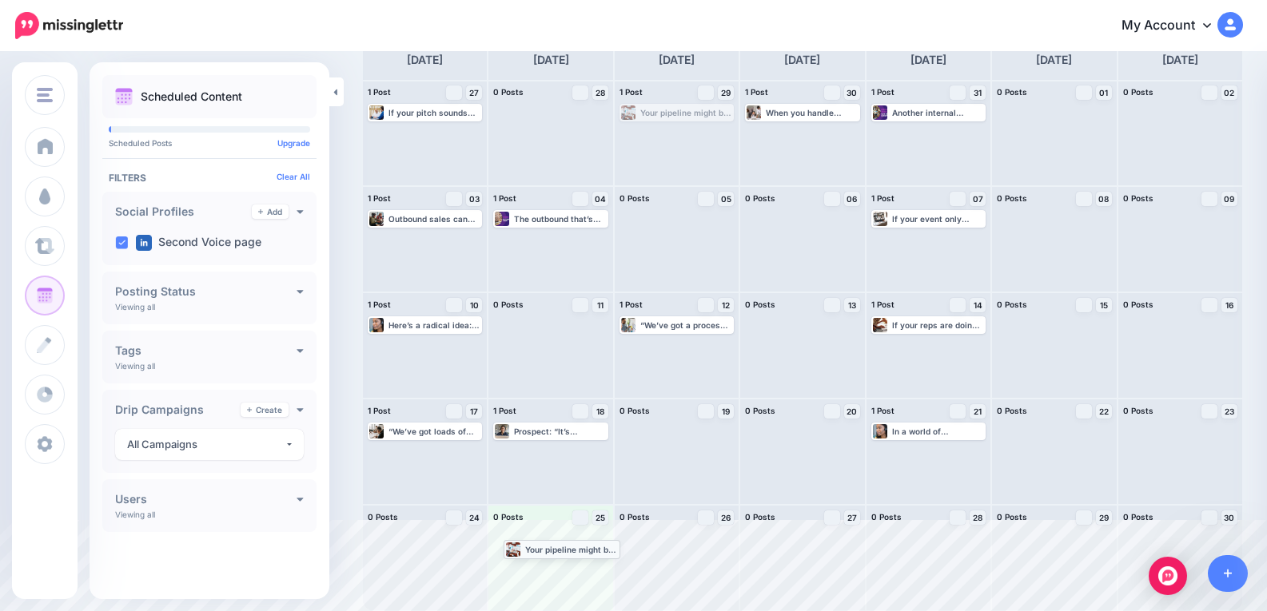
drag, startPoint x: 688, startPoint y: 113, endPoint x: 569, endPoint y: 550, distance: 452.3
drag, startPoint x: 680, startPoint y: 328, endPoint x: 802, endPoint y: 543, distance: 247.3
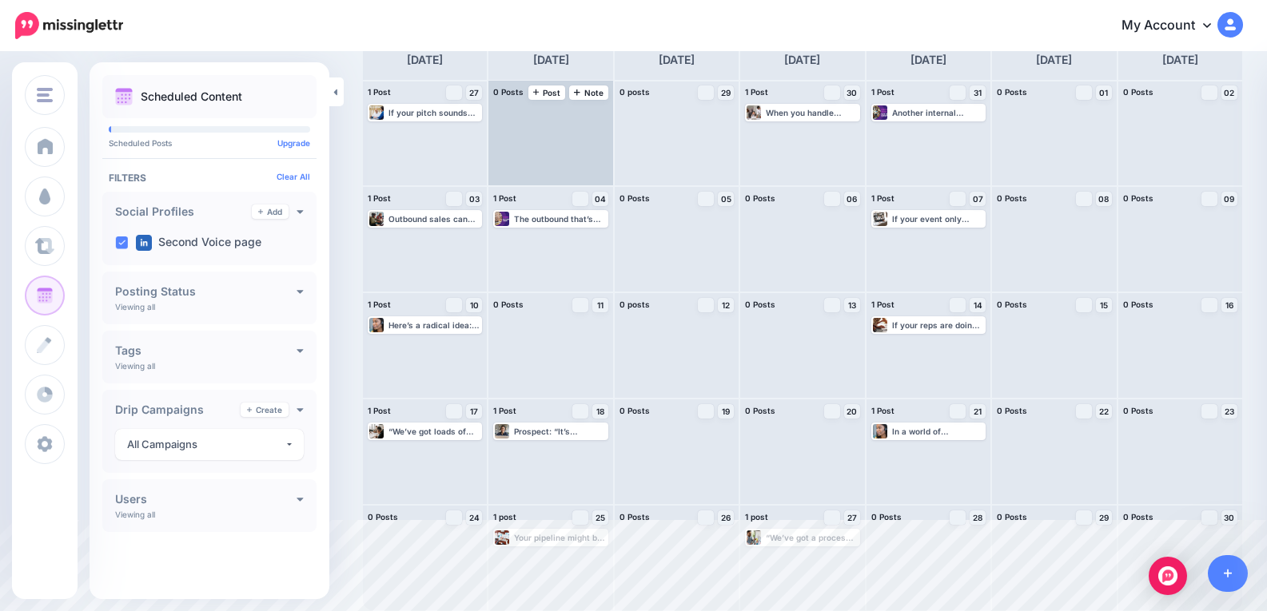
scroll to position [0, 0]
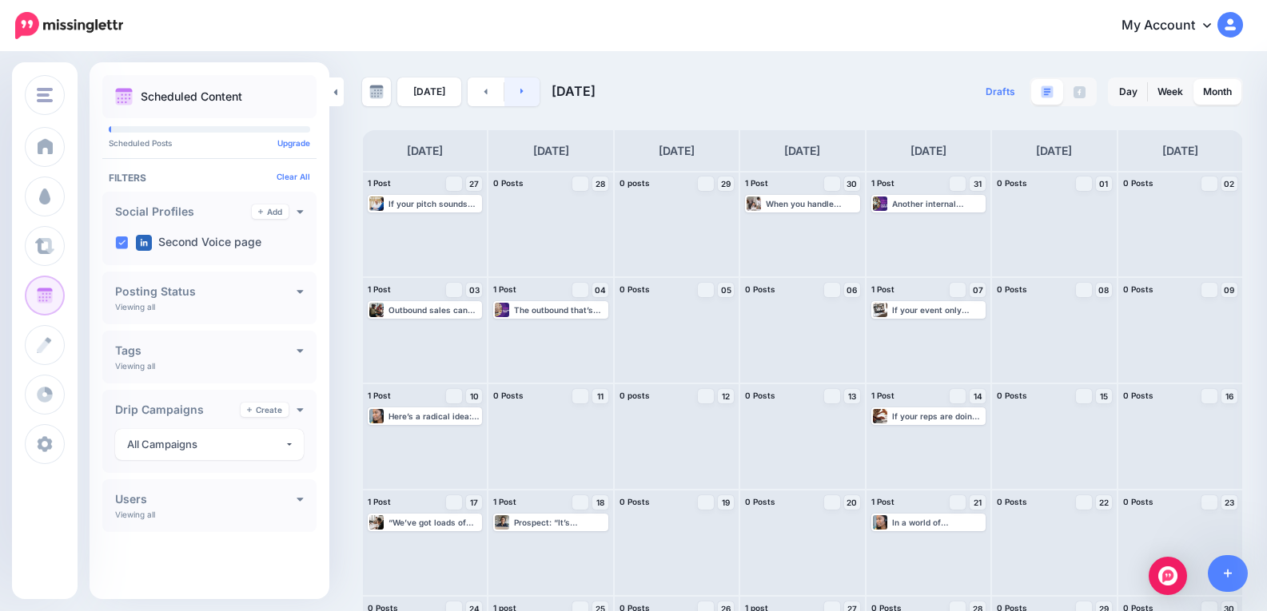
click at [531, 98] on link at bounding box center [522, 92] width 36 height 29
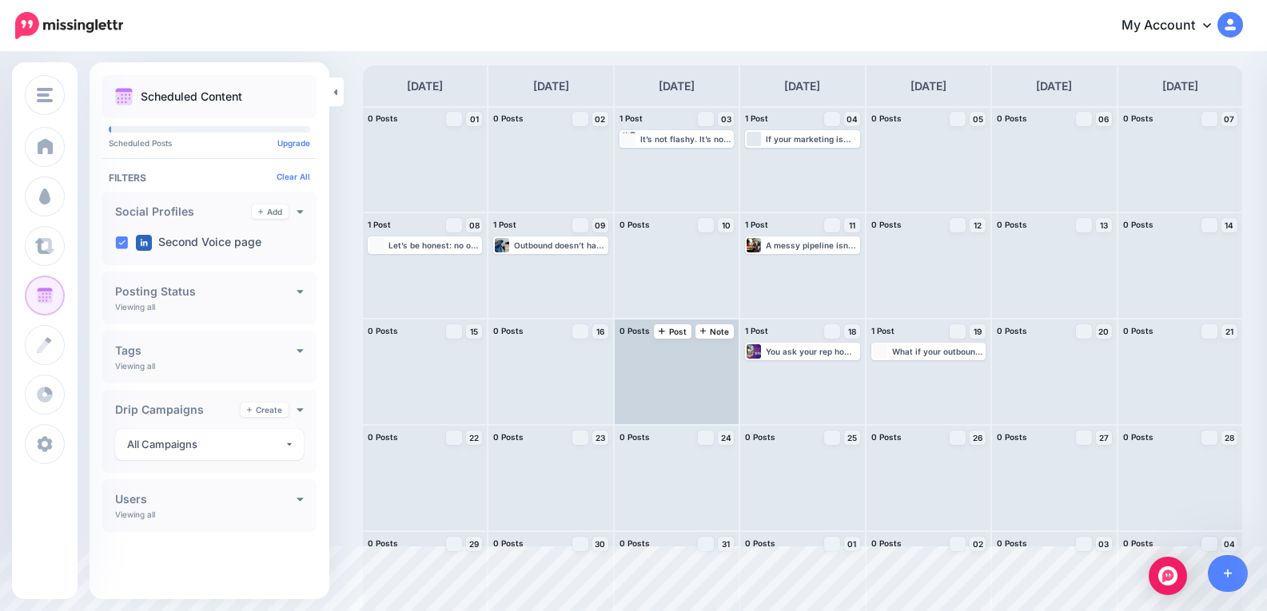
scroll to position [91, 0]
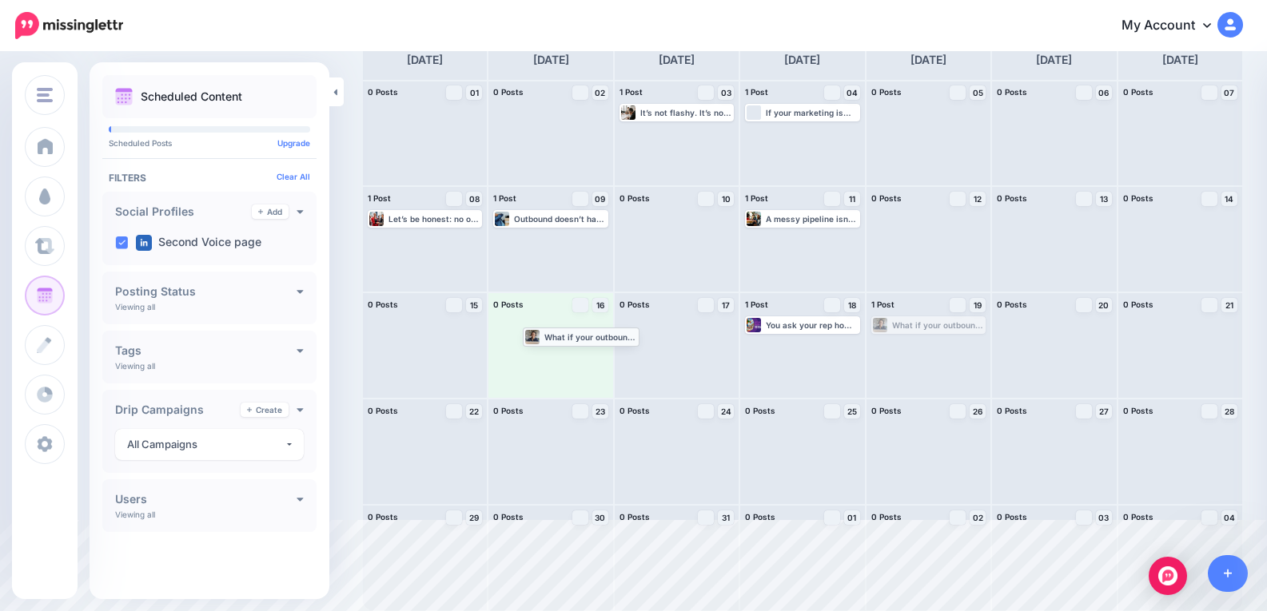
drag, startPoint x: 905, startPoint y: 329, endPoint x: 546, endPoint y: 338, distance: 358.9
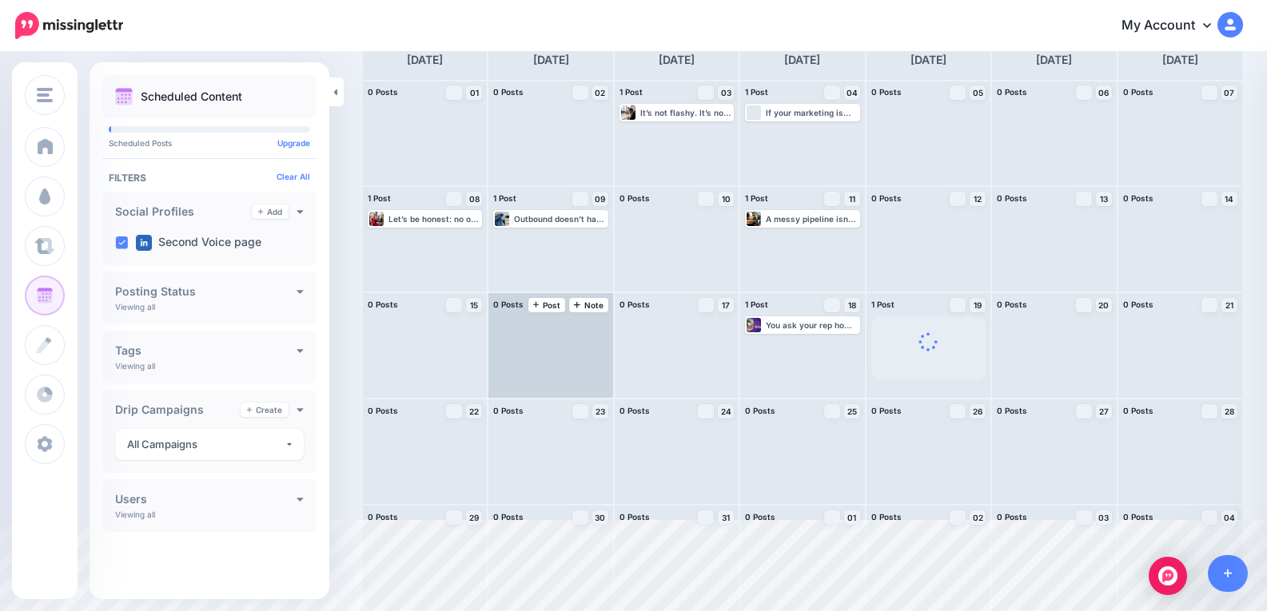
scroll to position [0, 0]
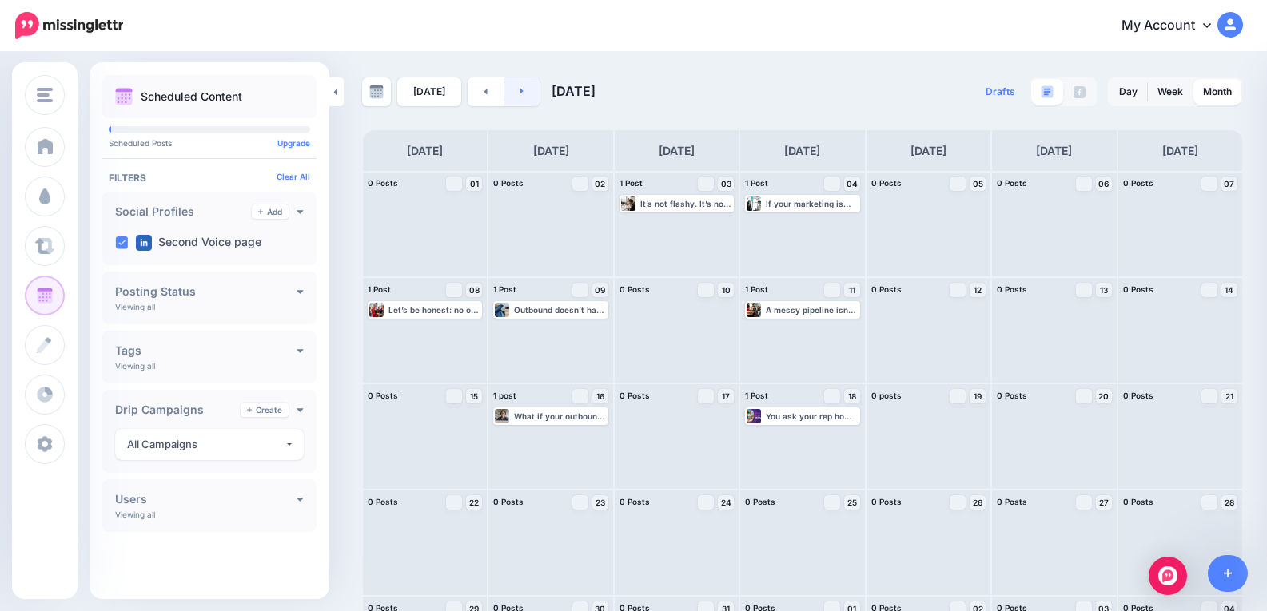
click at [530, 90] on link at bounding box center [522, 92] width 36 height 29
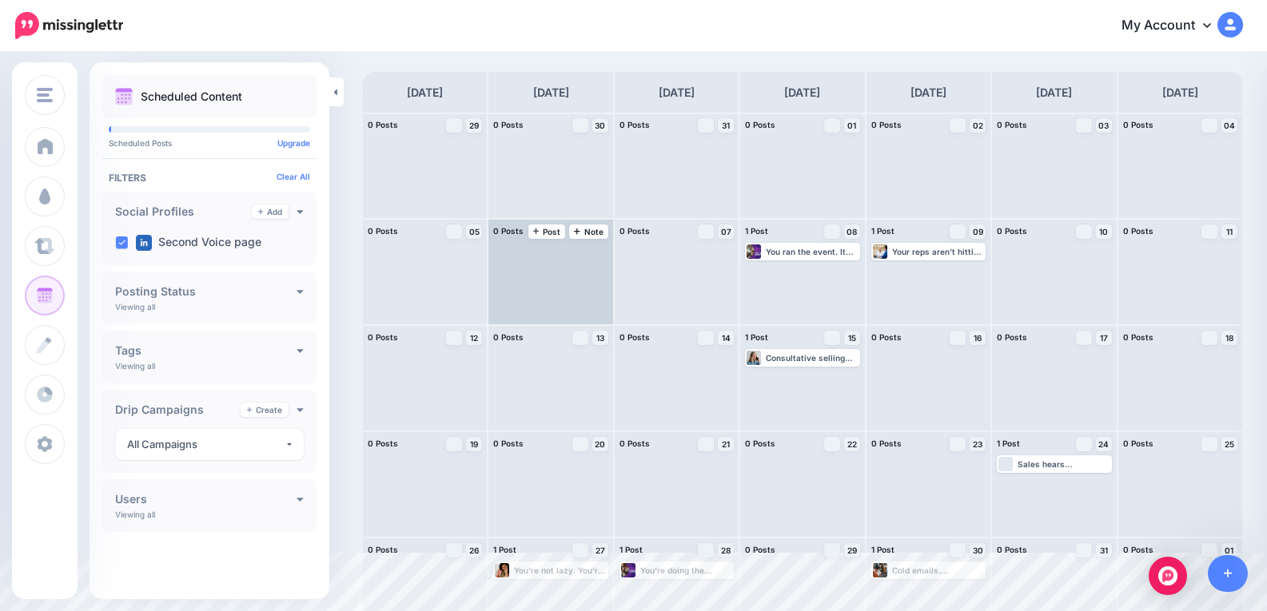
scroll to position [91, 0]
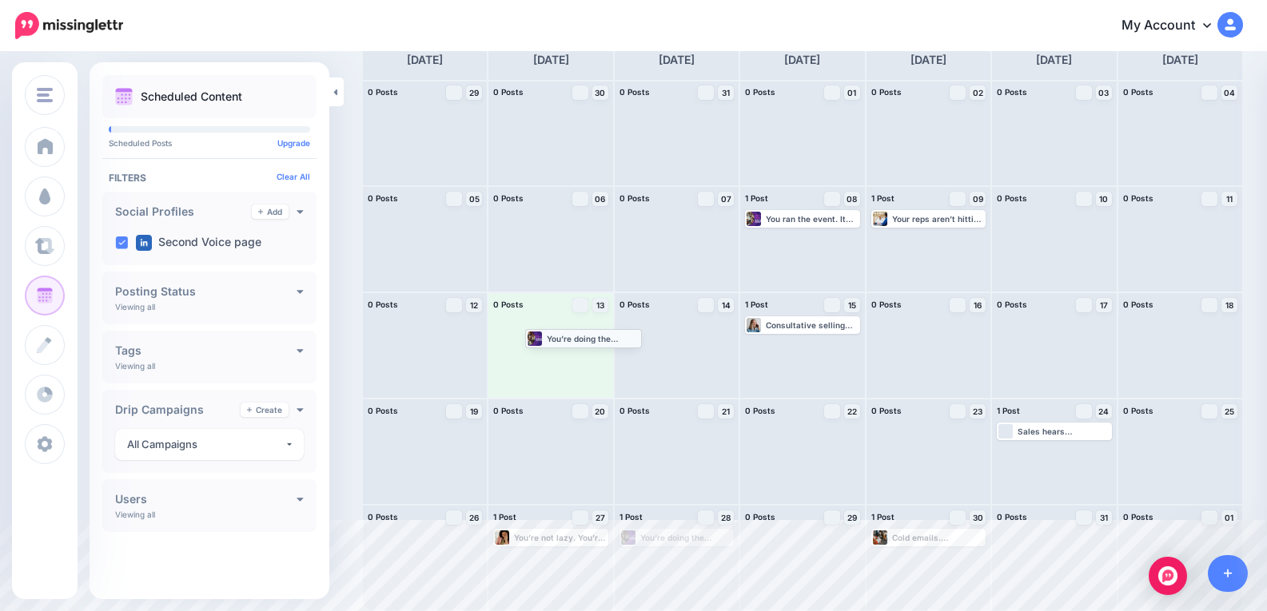
drag, startPoint x: 658, startPoint y: 539, endPoint x: 555, endPoint y: 329, distance: 233.7
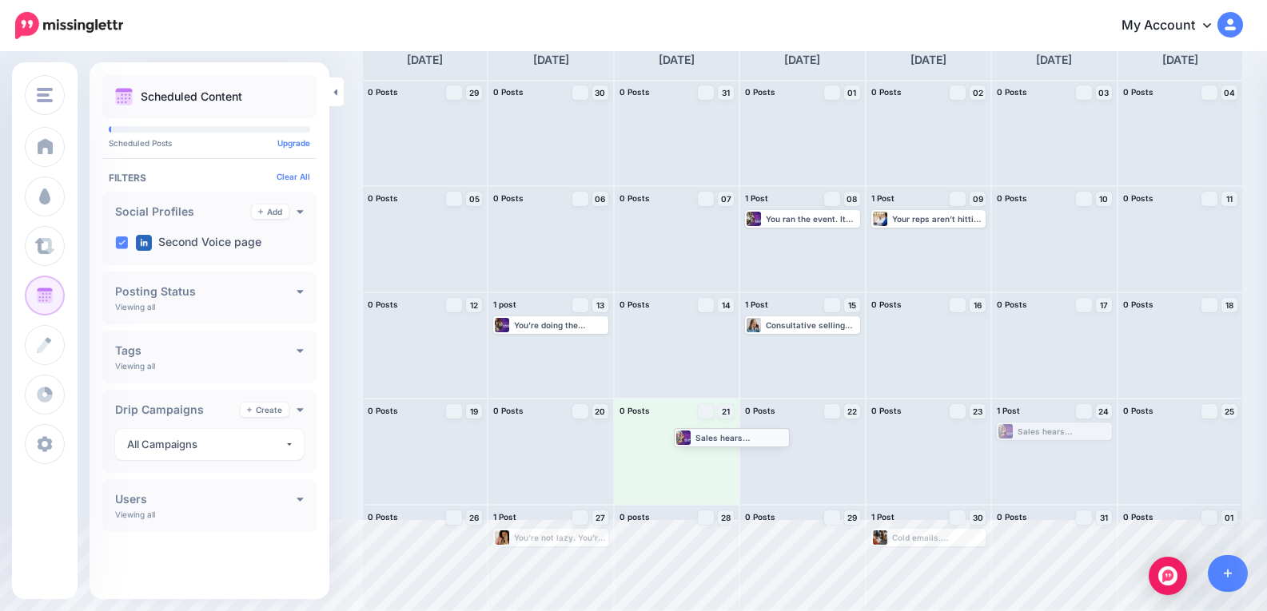
drag, startPoint x: 1071, startPoint y: 435, endPoint x: 739, endPoint y: 441, distance: 331.7
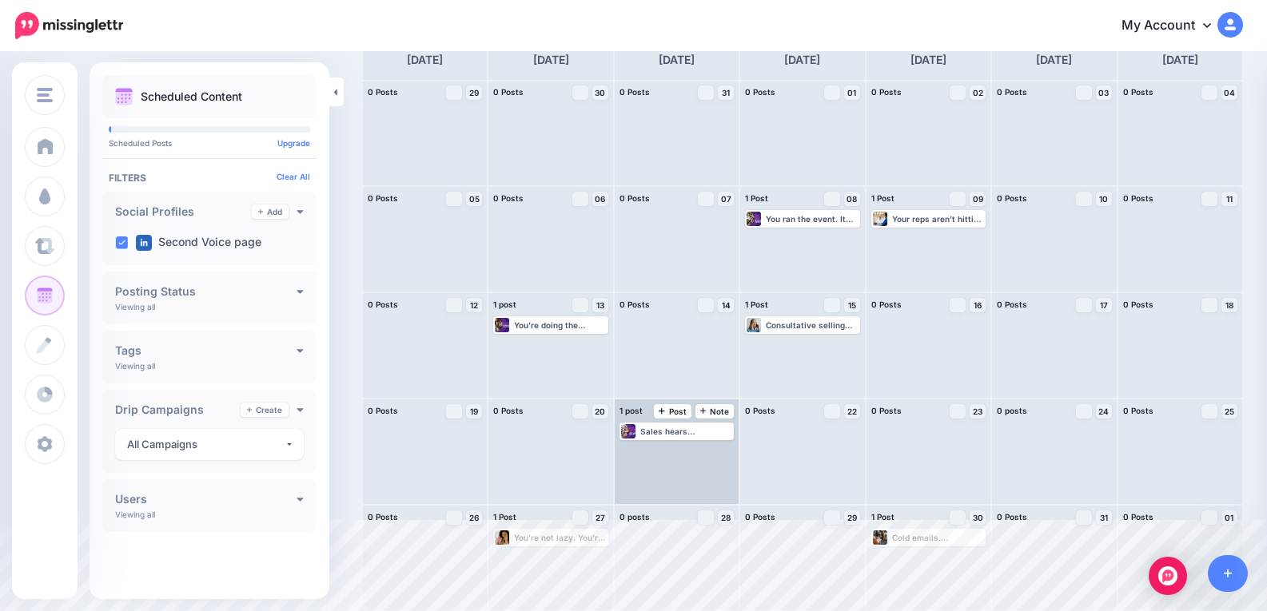
scroll to position [0, 0]
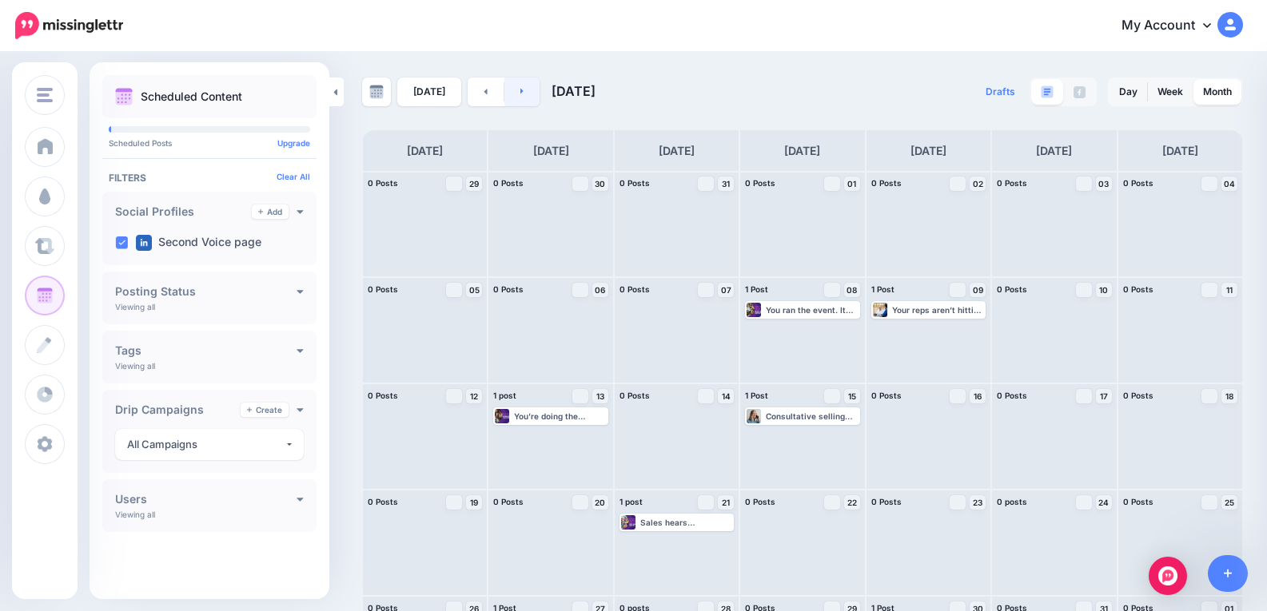
click at [527, 92] on link at bounding box center [522, 92] width 36 height 29
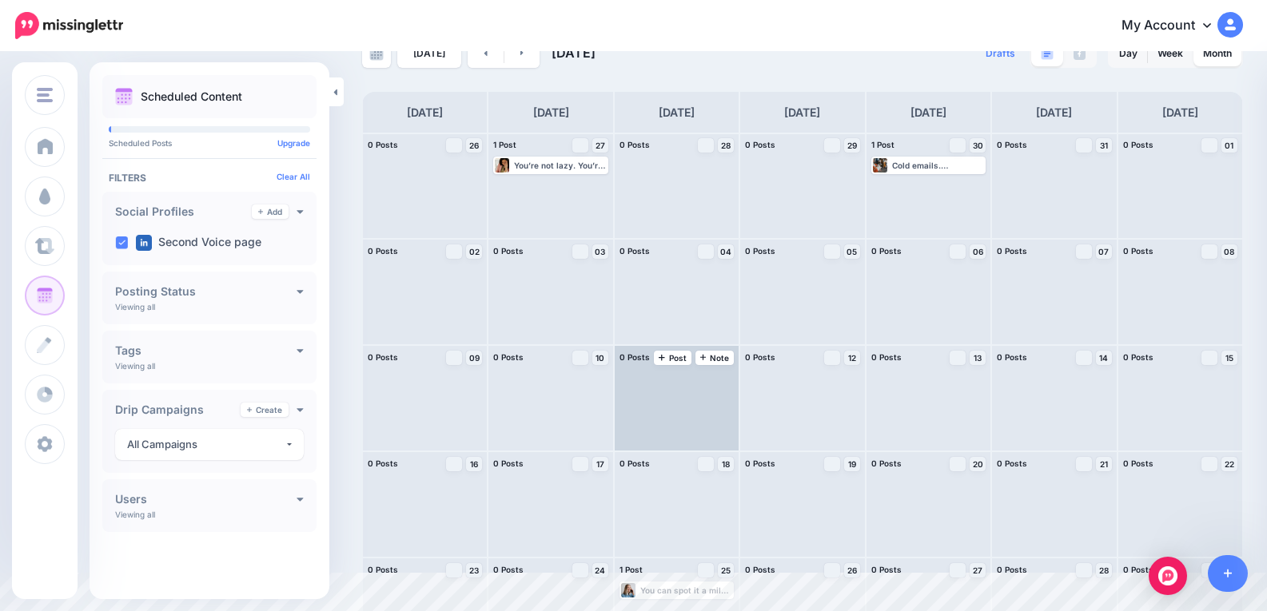
scroll to position [91, 0]
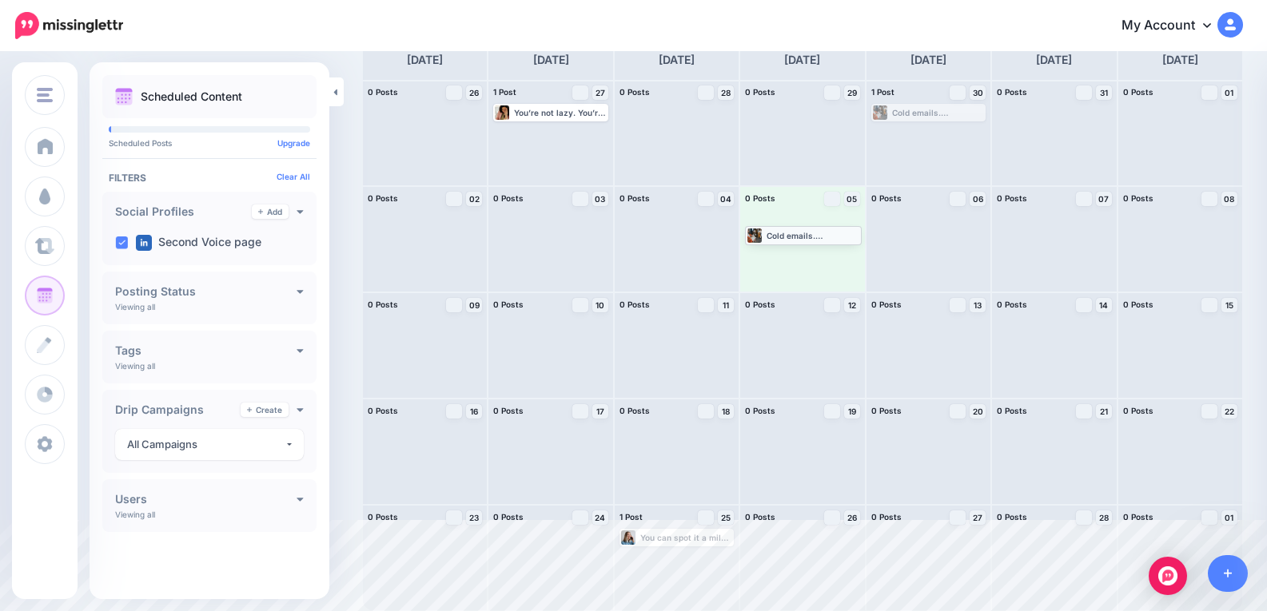
drag, startPoint x: 929, startPoint y: 112, endPoint x: 797, endPoint y: 234, distance: 180.4
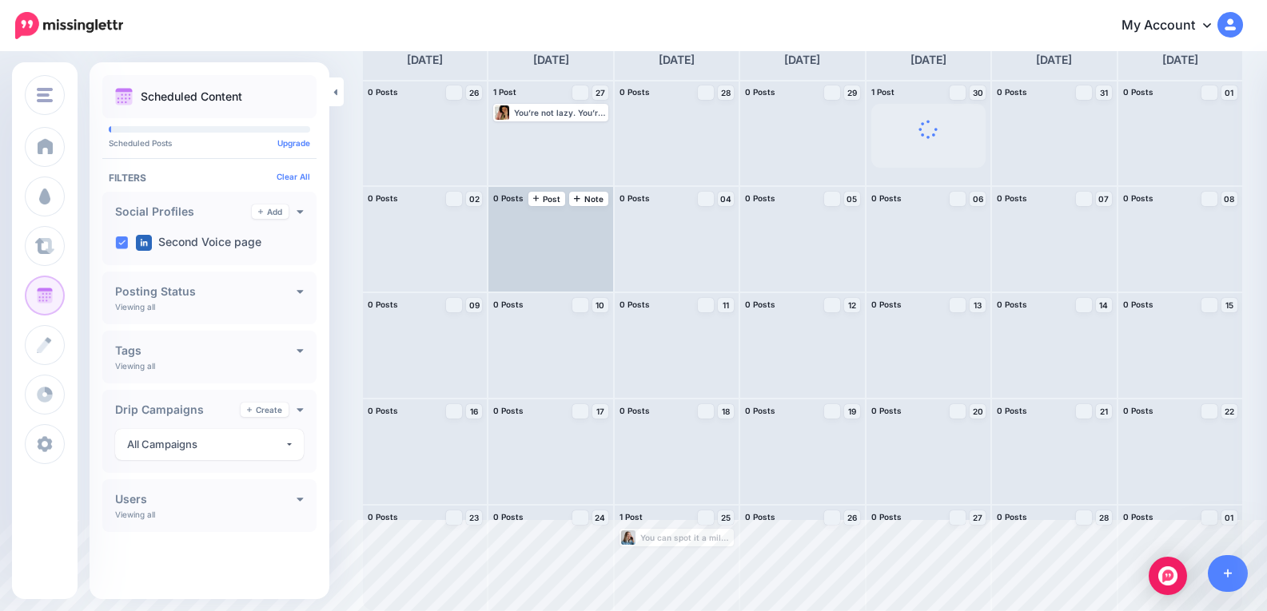
scroll to position [0, 0]
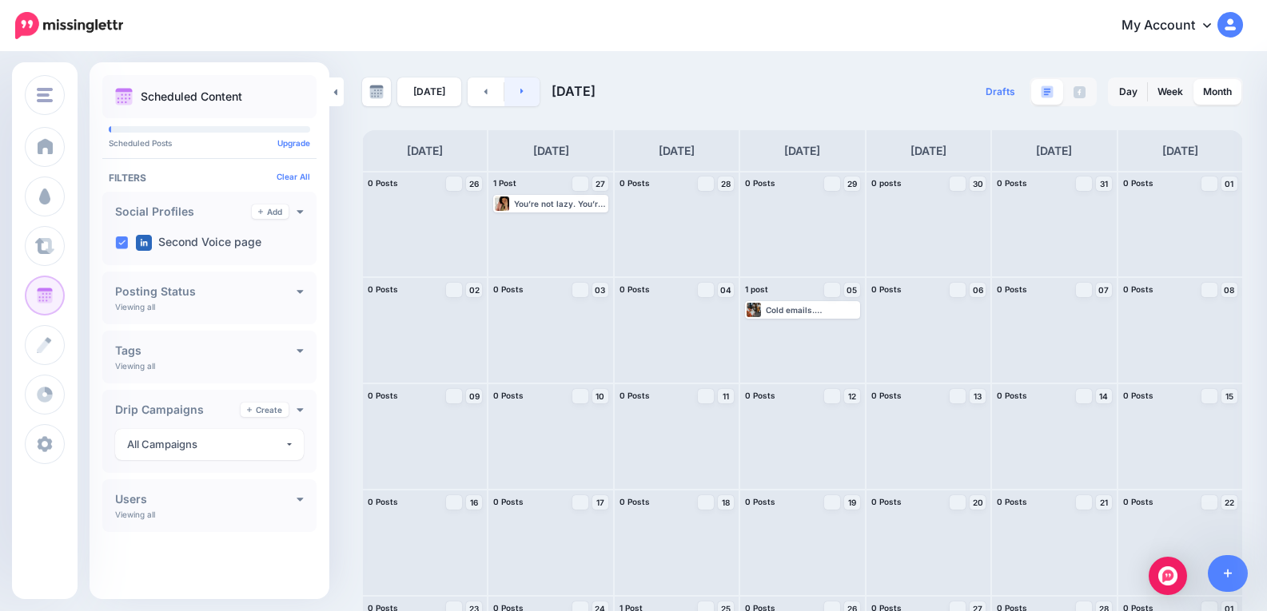
click at [523, 94] on link at bounding box center [522, 92] width 36 height 29
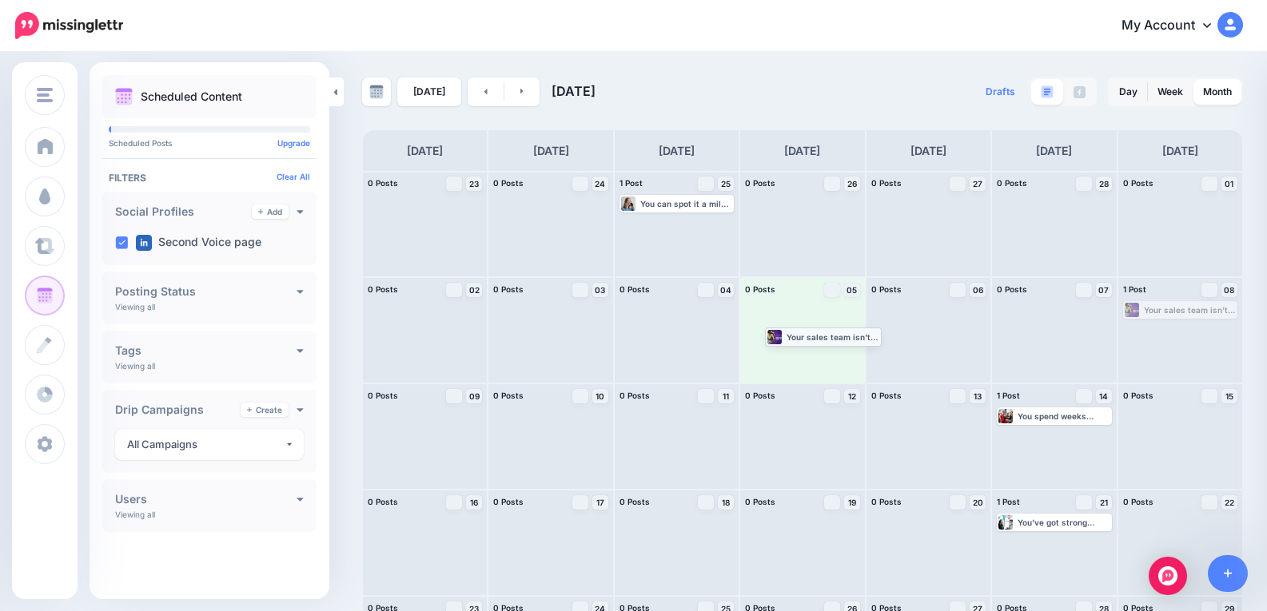
drag, startPoint x: 1175, startPoint y: 315, endPoint x: 808, endPoint y: 341, distance: 368.5
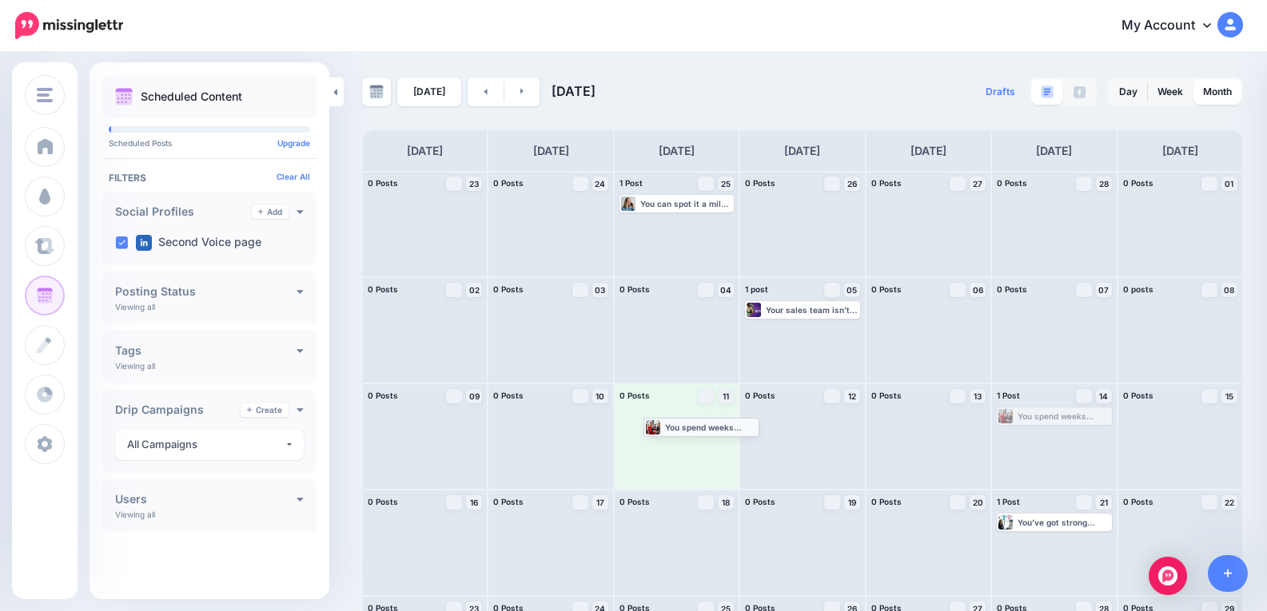
drag, startPoint x: 1068, startPoint y: 419, endPoint x: 703, endPoint y: 429, distance: 364.5
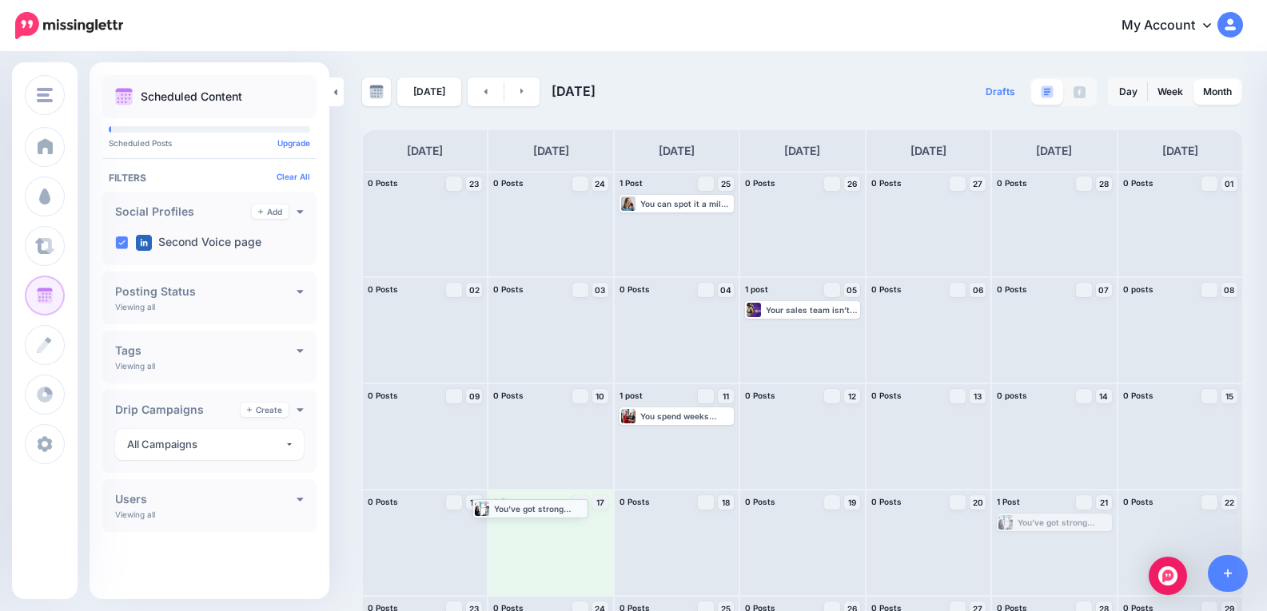
drag, startPoint x: 1051, startPoint y: 523, endPoint x: 518, endPoint y: 509, distance: 533.2
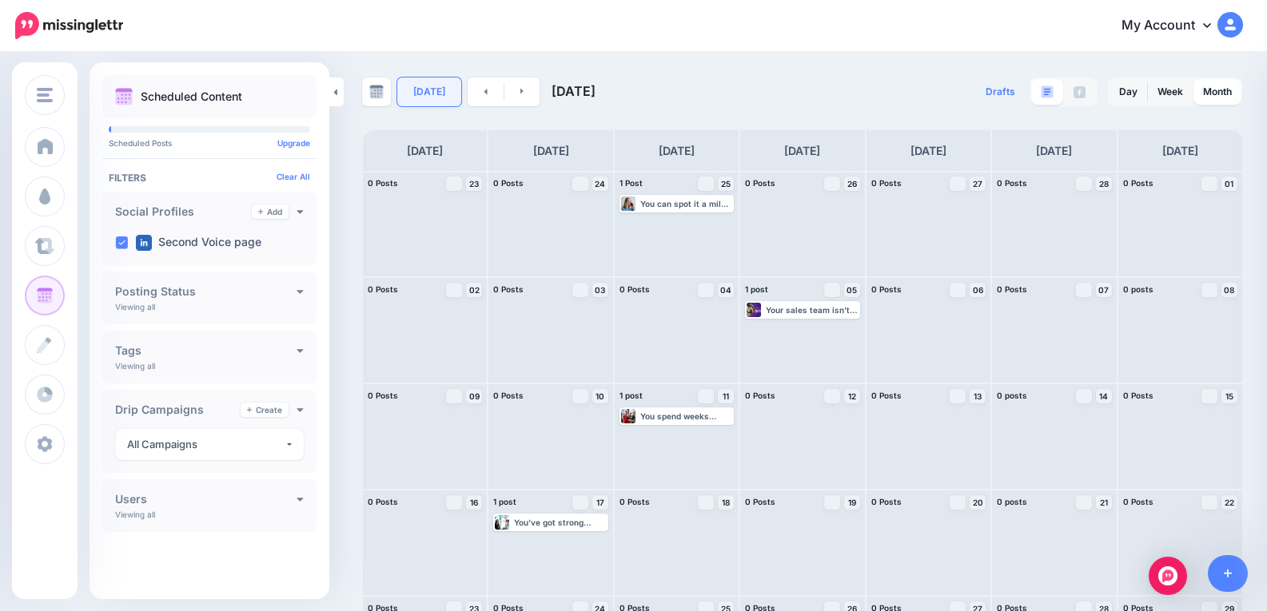
click at [433, 93] on link "Today" at bounding box center [429, 92] width 64 height 29
